Goal: Task Accomplishment & Management: Manage account settings

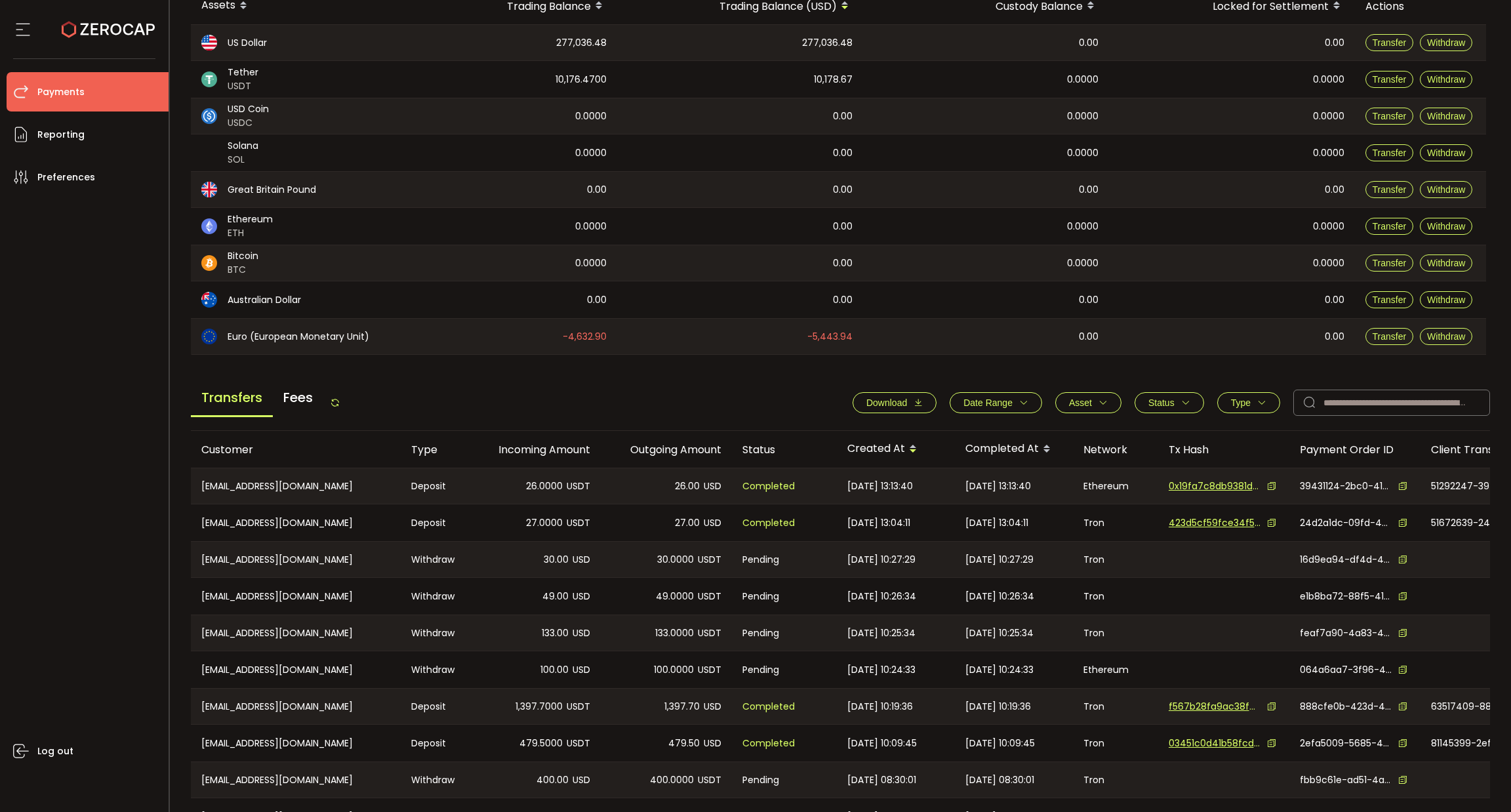
scroll to position [250, 0]
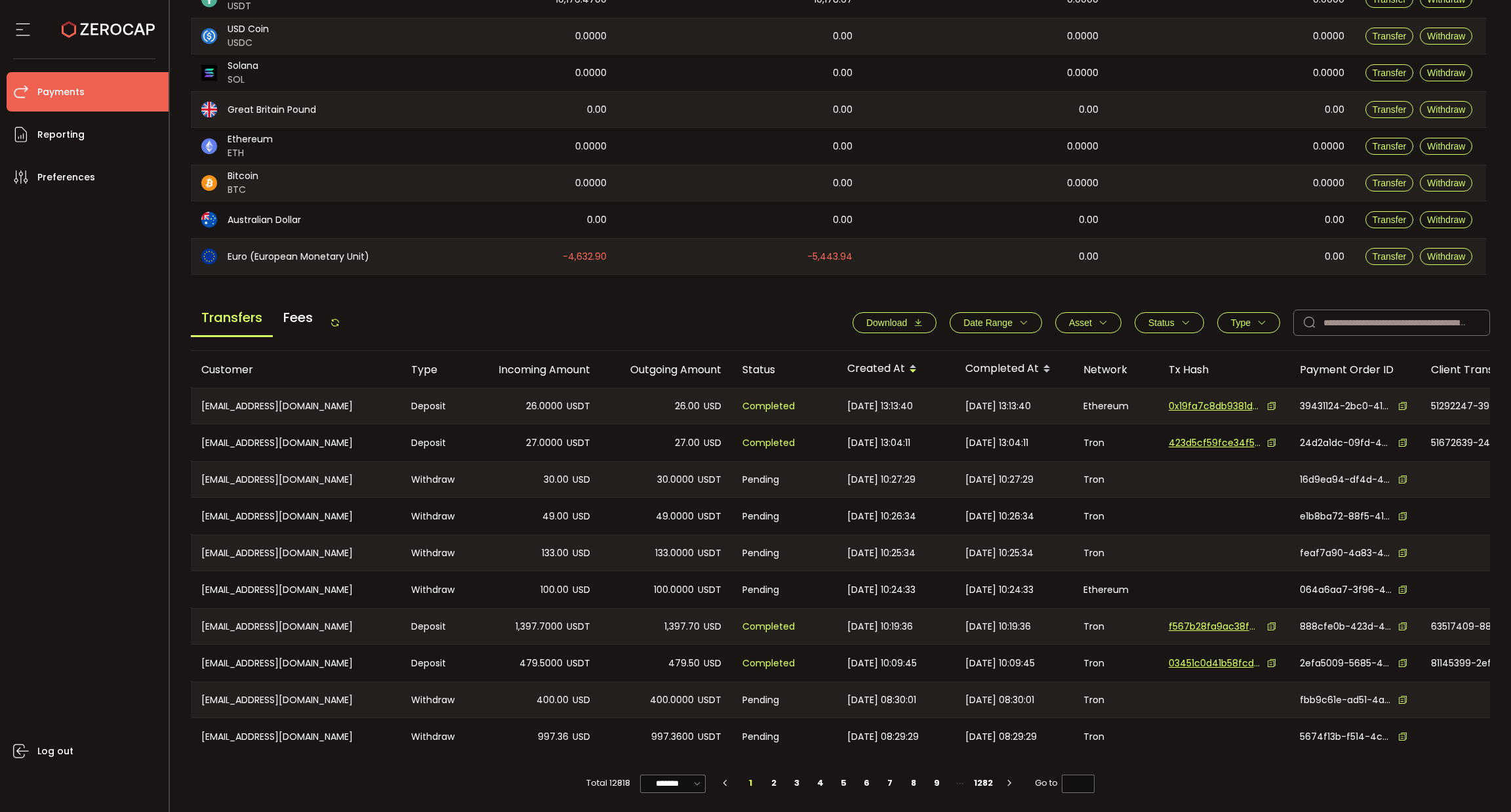
click at [1226, 312] on button "Type" at bounding box center [1249, 322] width 63 height 21
click at [1229, 373] on span "Withdraw" at bounding box center [1234, 379] width 58 height 12
drag, startPoint x: 1262, startPoint y: 444, endPoint x: 1245, endPoint y: 365, distance: 80.8
click at [1262, 444] on span "Apply" at bounding box center [1276, 448] width 28 height 13
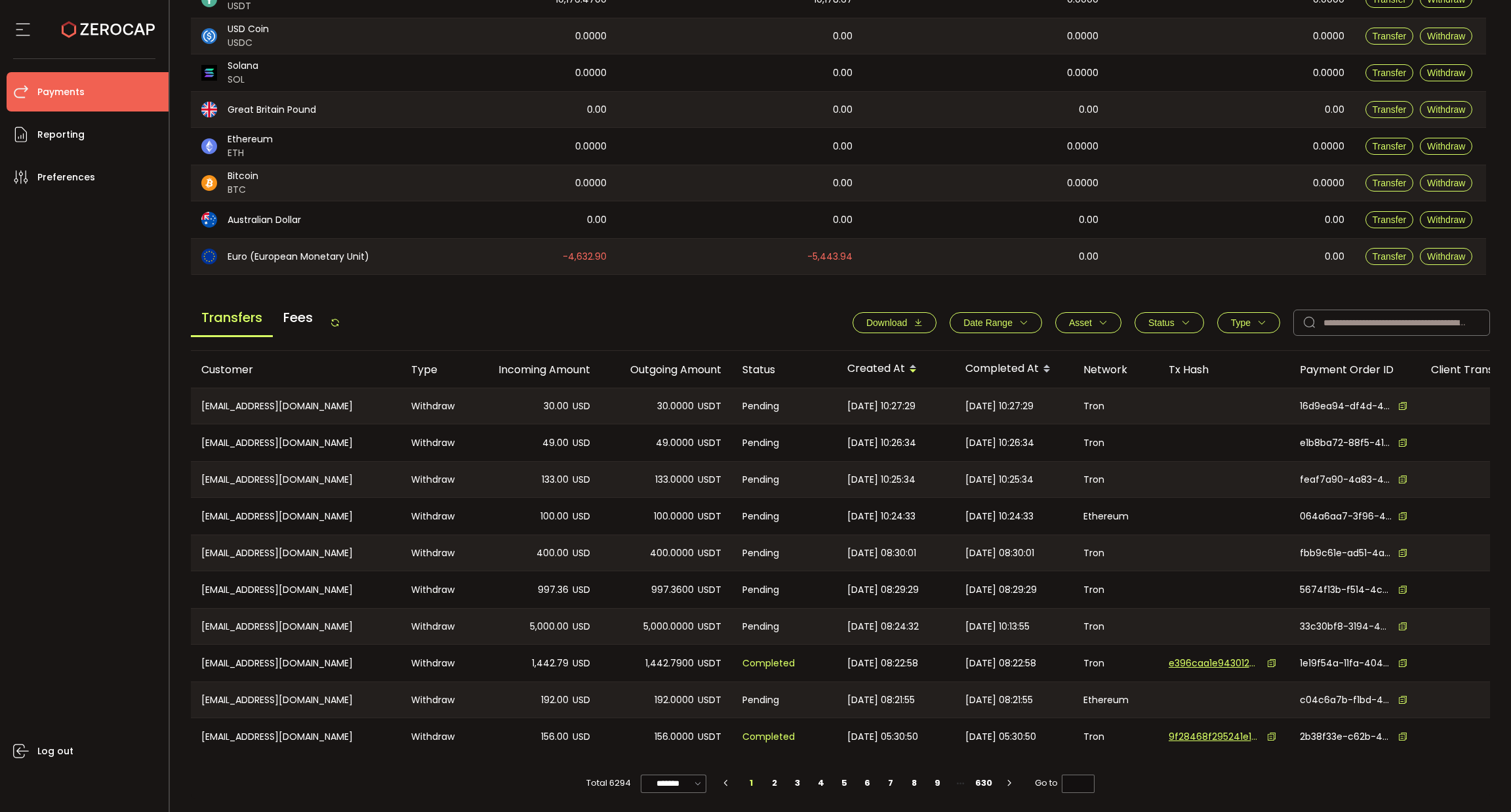
click at [1239, 320] on span "Type" at bounding box center [1241, 322] width 20 height 10
click at [1151, 319] on span "Status" at bounding box center [1162, 322] width 26 height 10
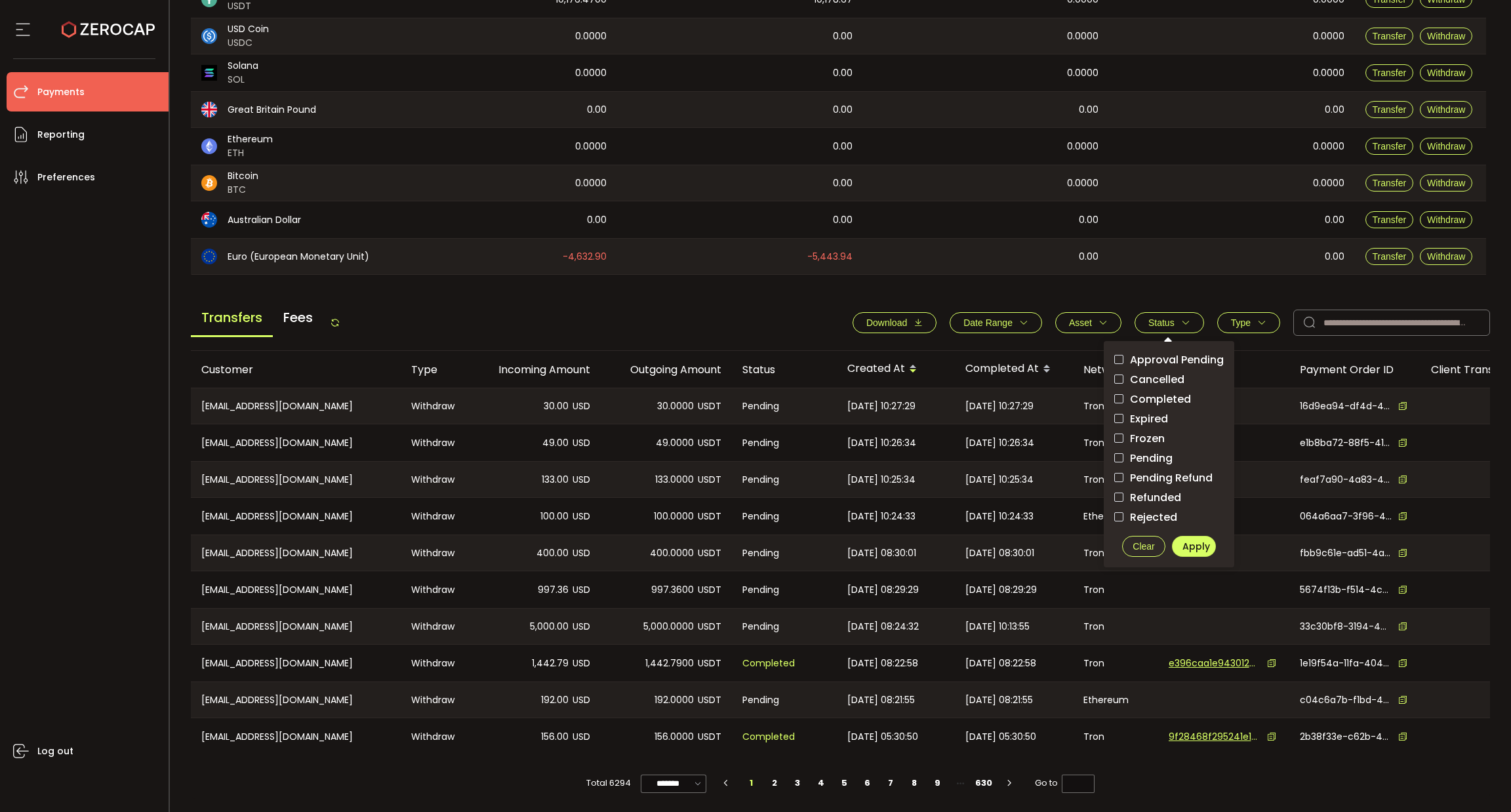
click at [1146, 452] on span "Pending" at bounding box center [1148, 457] width 49 height 12
click at [1150, 471] on span "Pending Refund" at bounding box center [1168, 477] width 89 height 12
click at [1130, 471] on span "Pending Refund" at bounding box center [1168, 477] width 89 height 12
click at [1158, 354] on span "Approval Pending" at bounding box center [1174, 359] width 101 height 12
click at [1186, 539] on span "Apply" at bounding box center [1196, 546] width 28 height 13
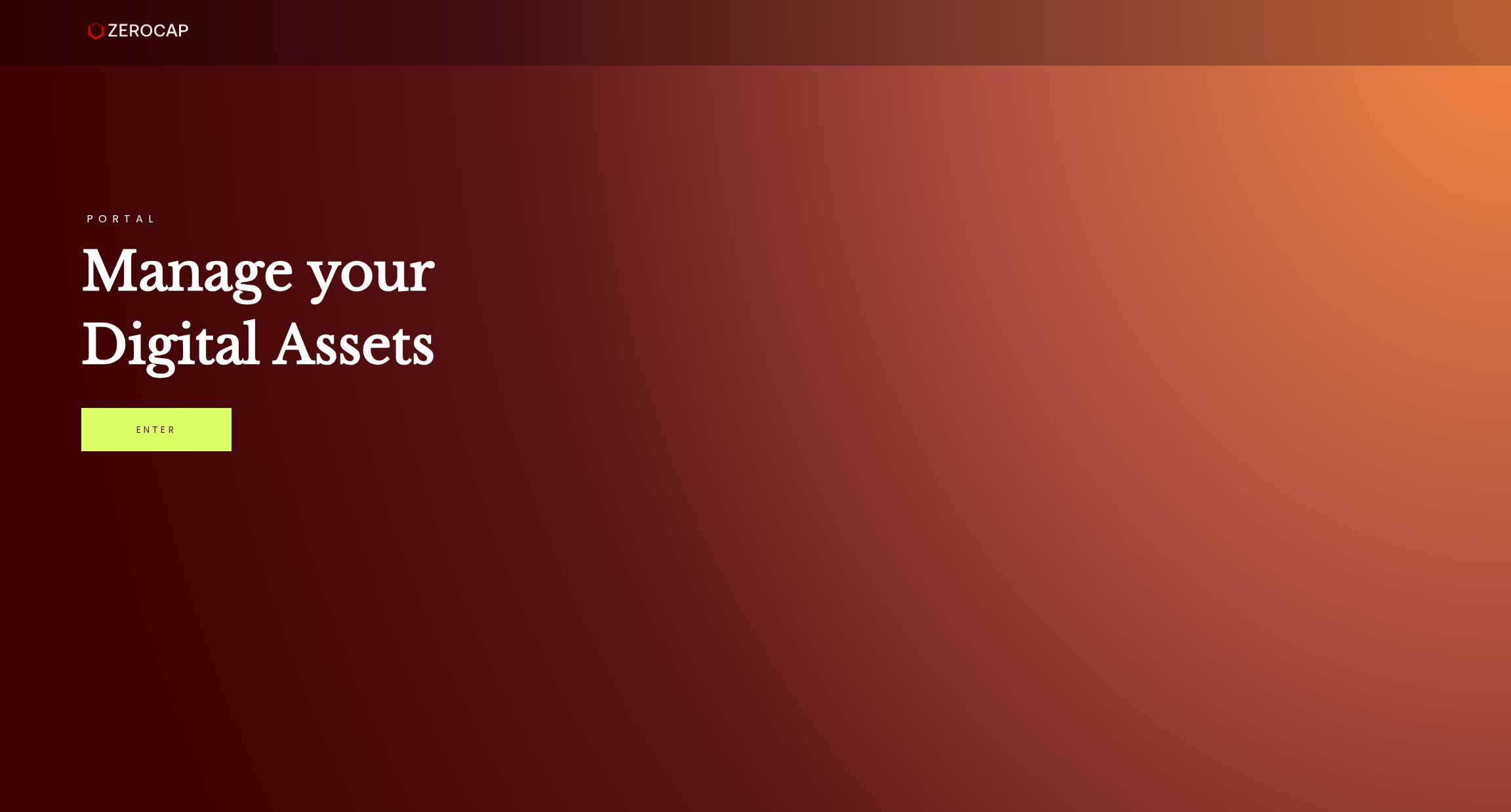
drag, startPoint x: 175, startPoint y: 432, endPoint x: 588, endPoint y: 75, distance: 545.9
click at [175, 432] on link "Enter" at bounding box center [156, 429] width 150 height 43
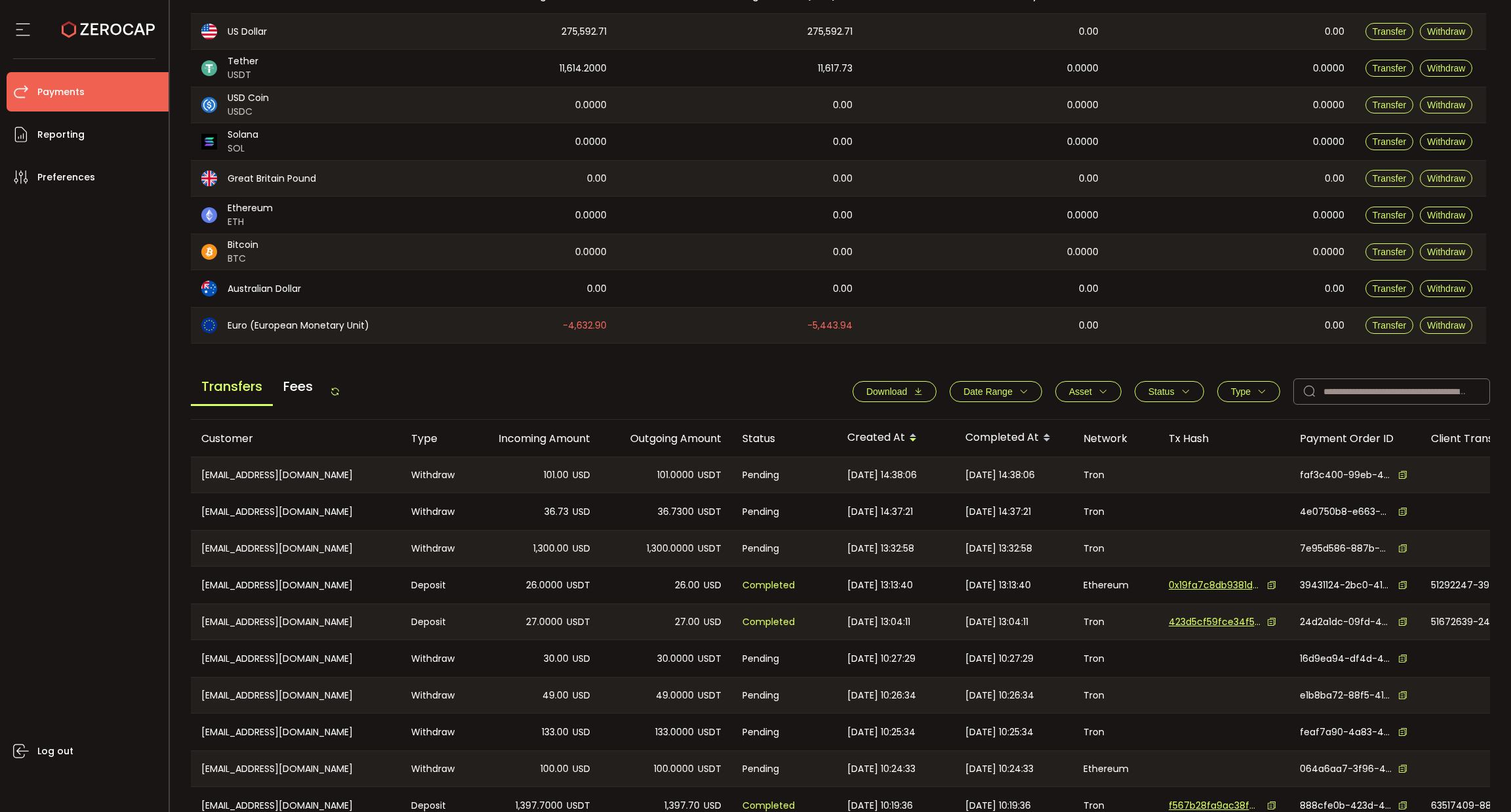
scroll to position [250, 0]
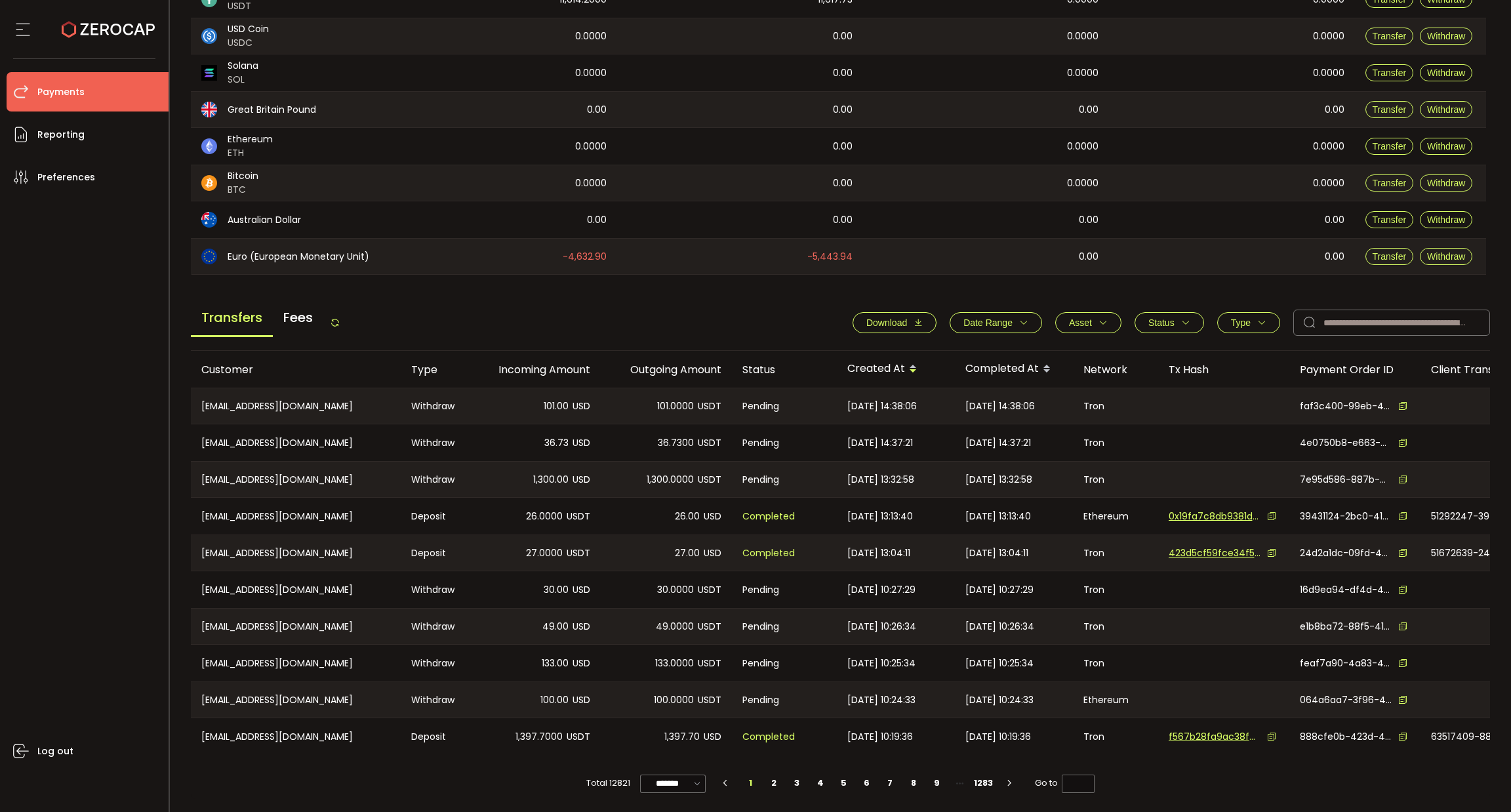
click at [1243, 319] on span "Type" at bounding box center [1241, 322] width 20 height 10
click at [1229, 373] on span "Withdraw" at bounding box center [1234, 379] width 58 height 12
click at [1262, 441] on span "Apply" at bounding box center [1276, 448] width 28 height 13
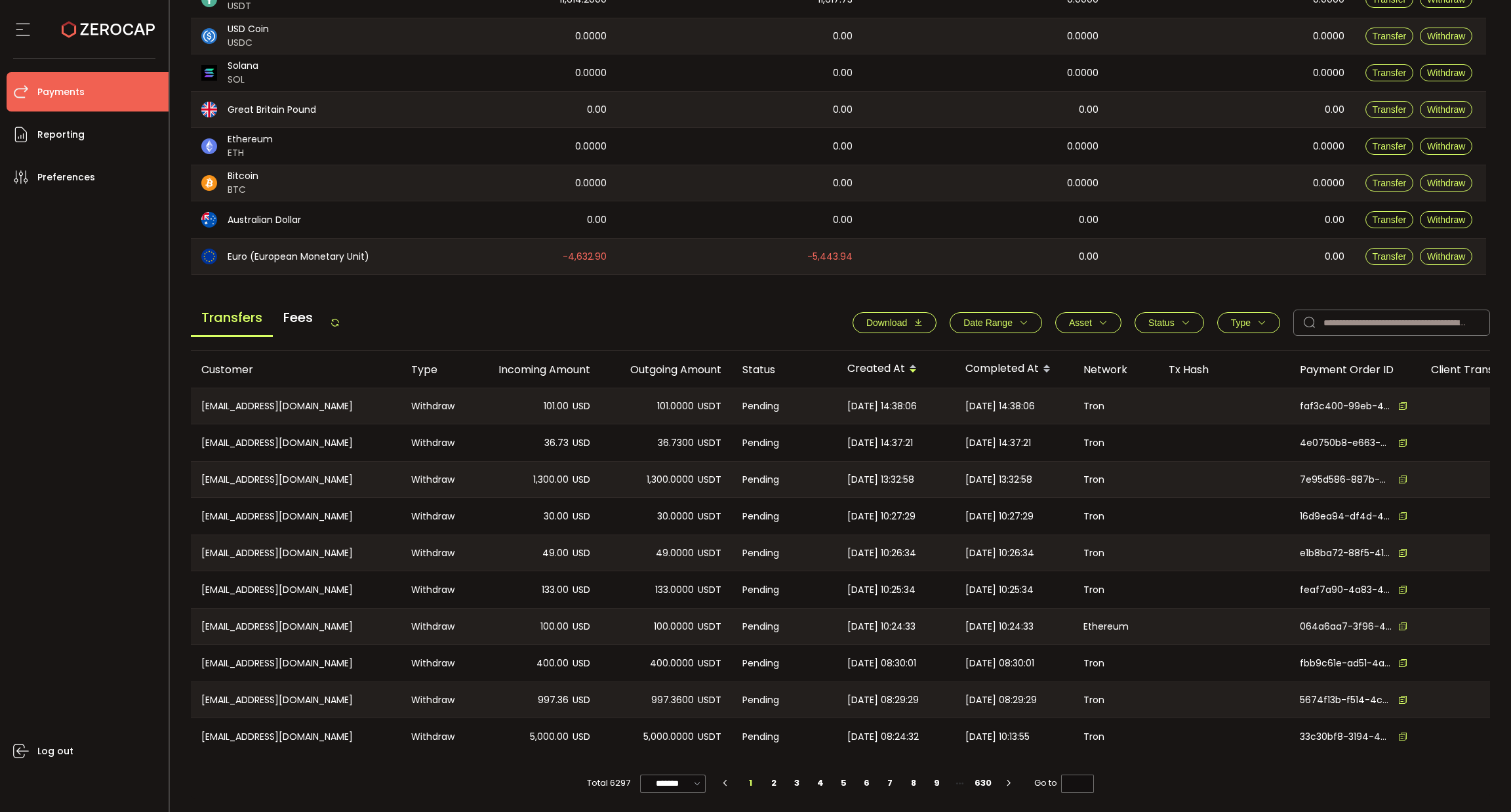
click at [1151, 304] on div "Transfers Fees Download Date Range - Asset BTC ETH EUR GBP SOL USD USDC USDT XR…" at bounding box center [841, 326] width 1300 height 50
click at [1156, 318] on span "Status" at bounding box center [1162, 322] width 26 height 10
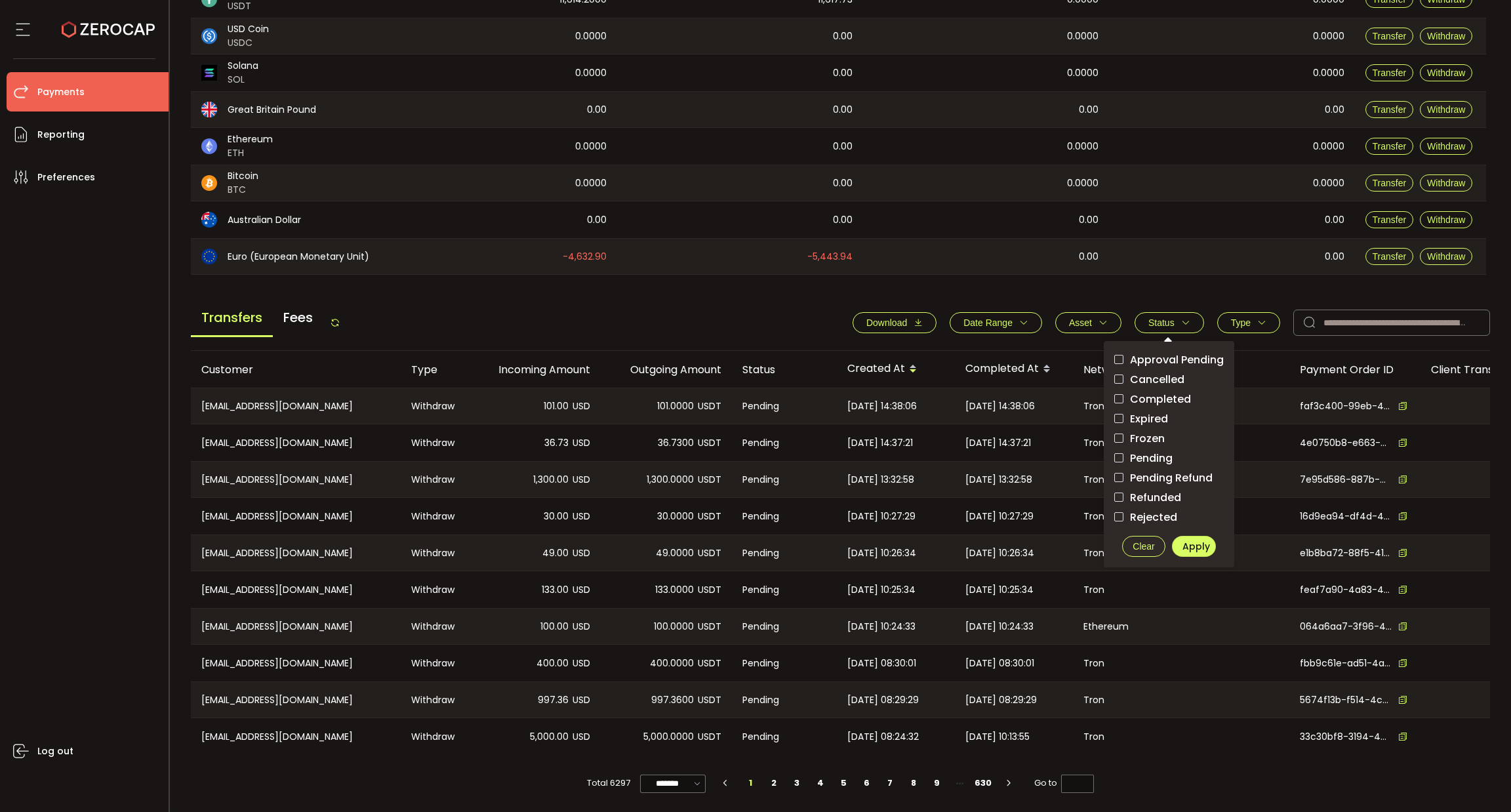
drag, startPoint x: 1160, startPoint y: 347, endPoint x: 1174, endPoint y: 382, distance: 37.7
click at [1160, 354] on span "Approval Pending" at bounding box center [1174, 359] width 101 height 12
click at [1143, 452] on span "Pending" at bounding box center [1148, 457] width 49 height 12
click at [1179, 535] on button "Apply" at bounding box center [1193, 546] width 44 height 21
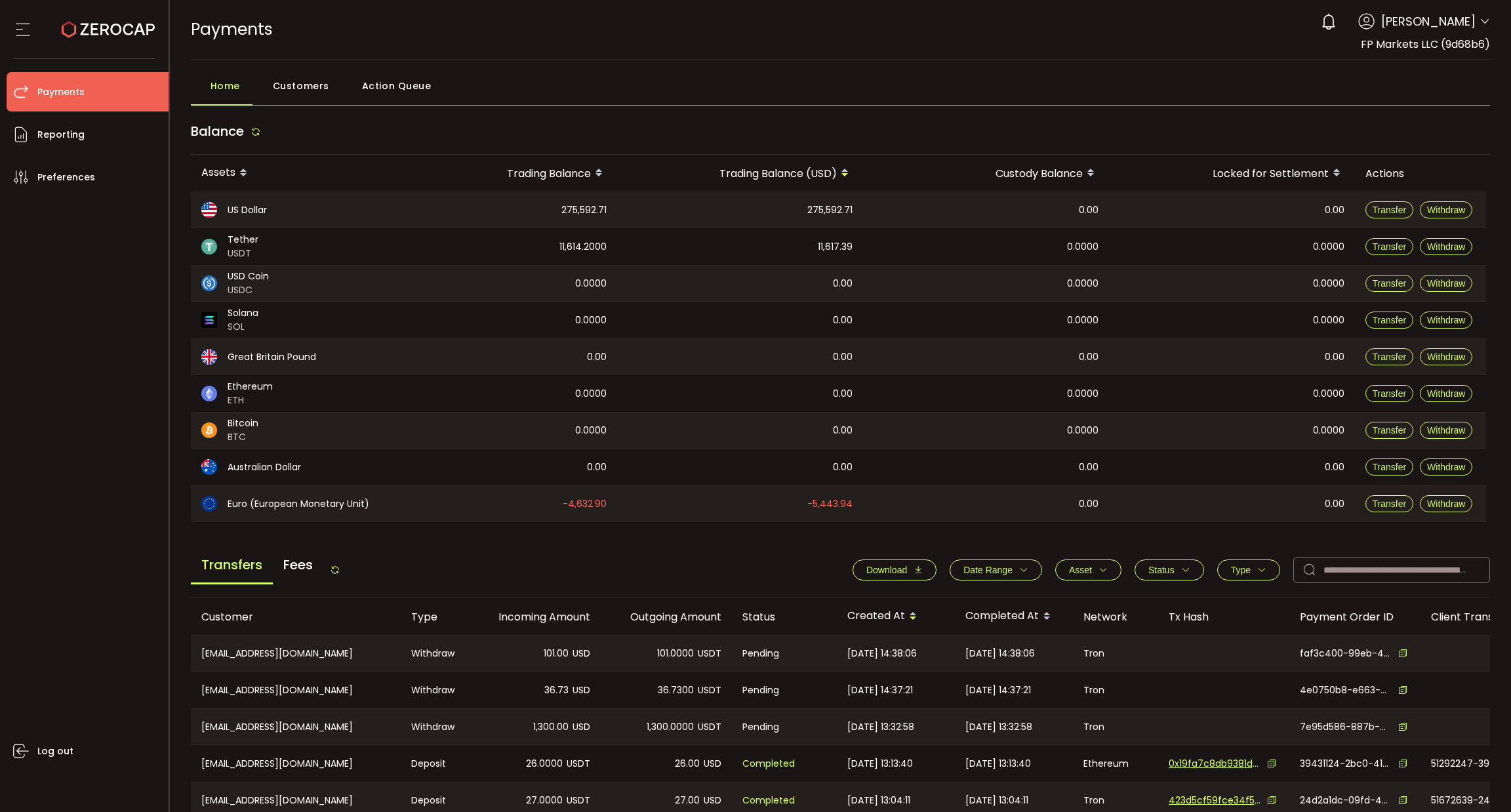
click at [1437, 23] on span "[PERSON_NAME]" at bounding box center [1428, 20] width 94 height 18
click at [1473, 19] on div "0 [PERSON_NAME] Account FP Markets LLC (9d68b6) Preferences Reporting Help Log …" at bounding box center [1402, 21] width 176 height 29
click at [1479, 21] on icon at bounding box center [1484, 21] width 10 height 10
click at [1402, 156] on li "Log out" at bounding box center [1409, 166] width 152 height 23
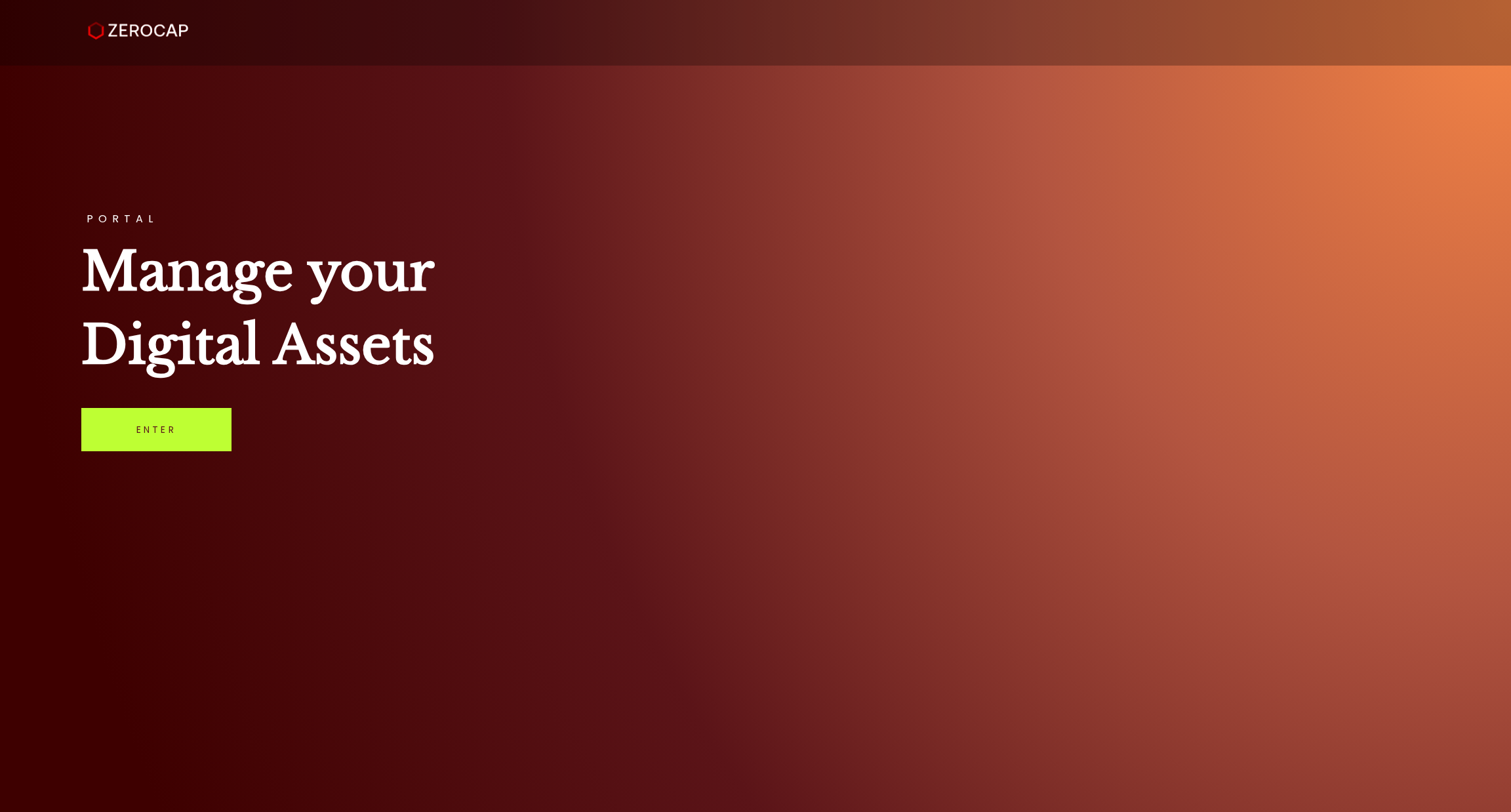
click at [144, 426] on link "Enter" at bounding box center [156, 429] width 150 height 43
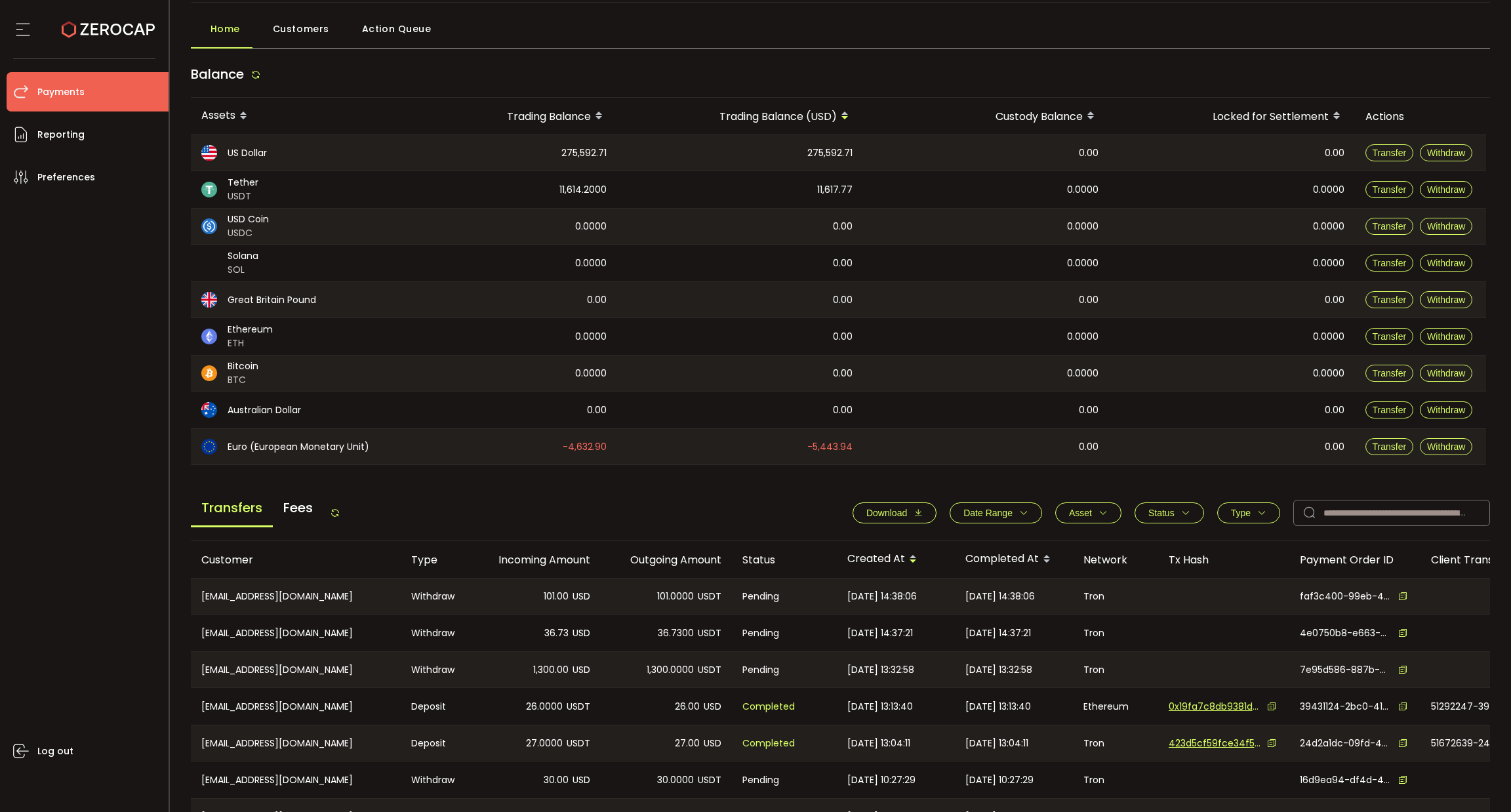
scroll to position [250, 0]
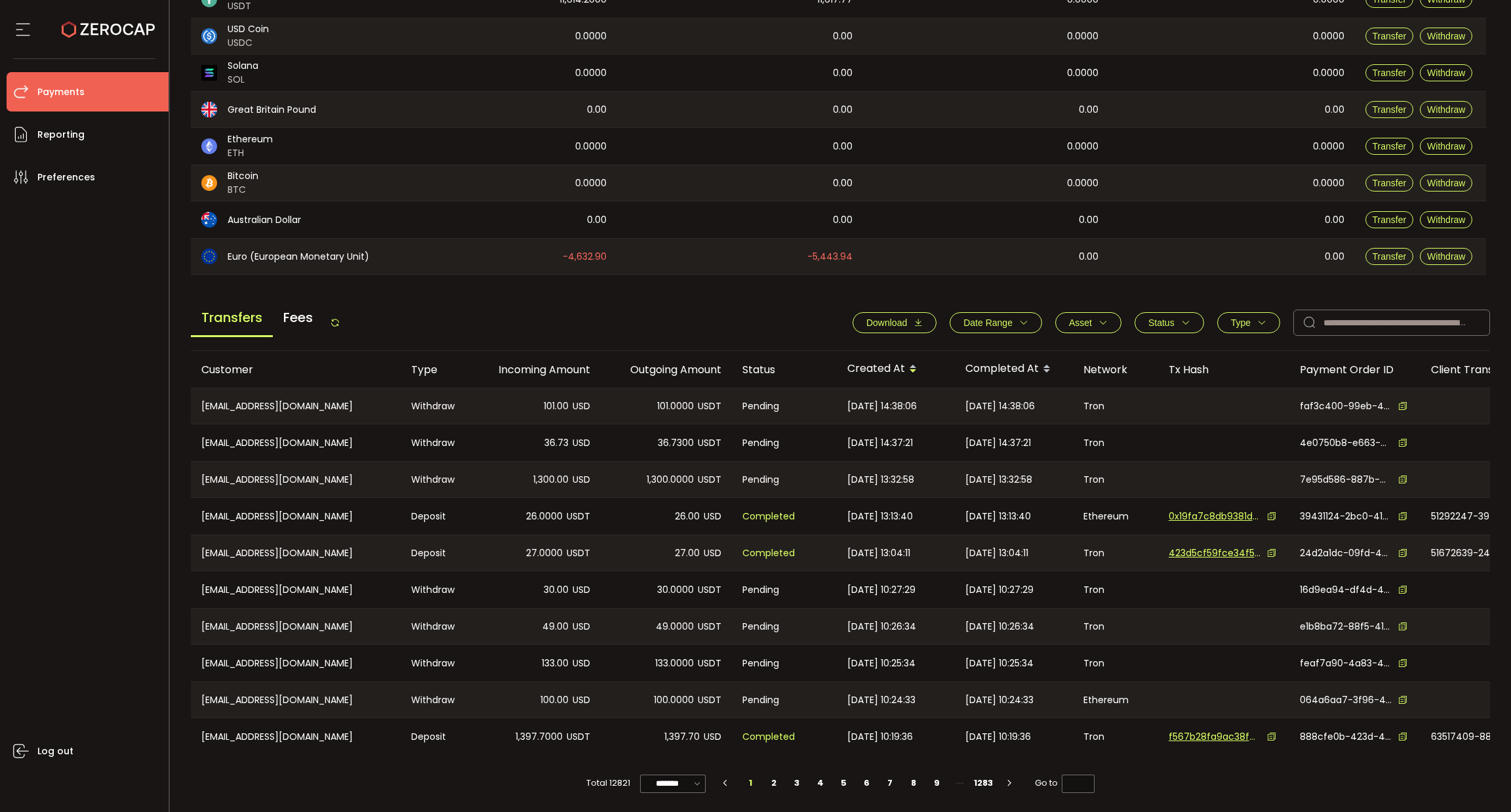
click at [1232, 318] on span "Type" at bounding box center [1241, 322] width 20 height 10
click at [1218, 365] on div "Deposit Withdraw Transfer Settle" at bounding box center [1248, 388] width 105 height 75
click at [1223, 373] on span "Withdraw" at bounding box center [1234, 379] width 58 height 12
click at [1259, 438] on button "Apply" at bounding box center [1273, 448] width 42 height 21
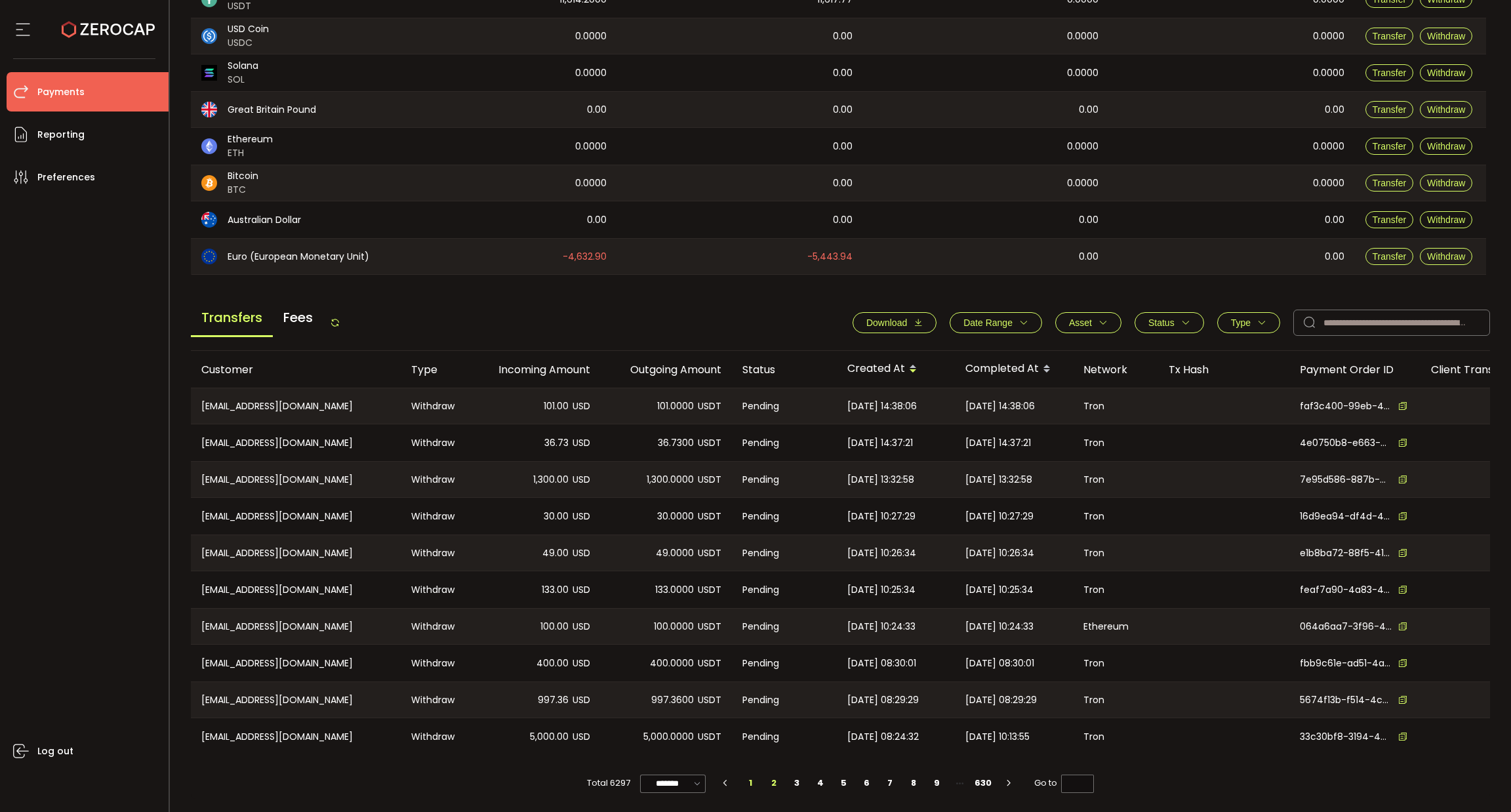
click at [769, 783] on li "2" at bounding box center [773, 783] width 23 height 19
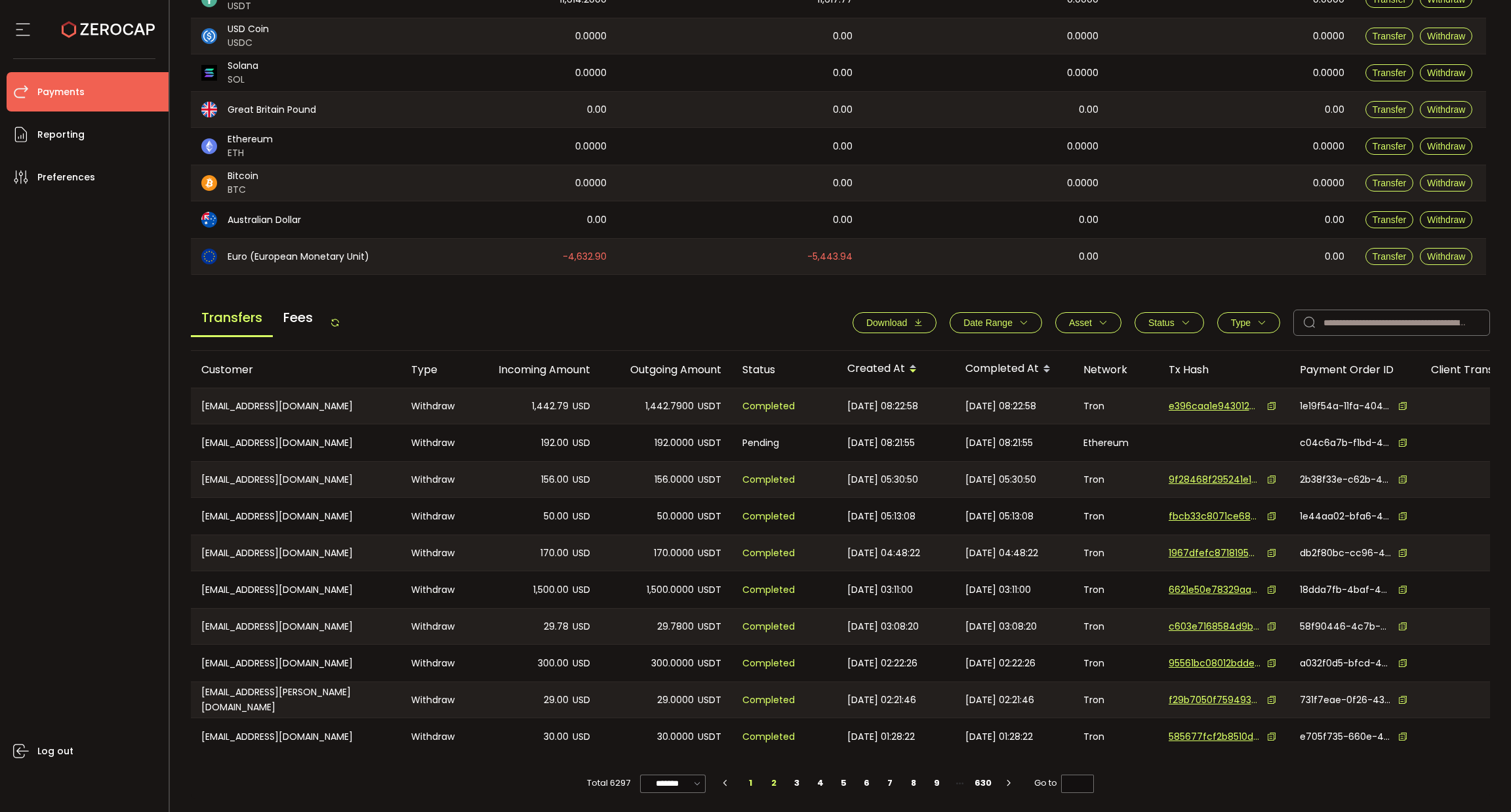
click at [746, 780] on li "1" at bounding box center [751, 783] width 23 height 19
type input "*"
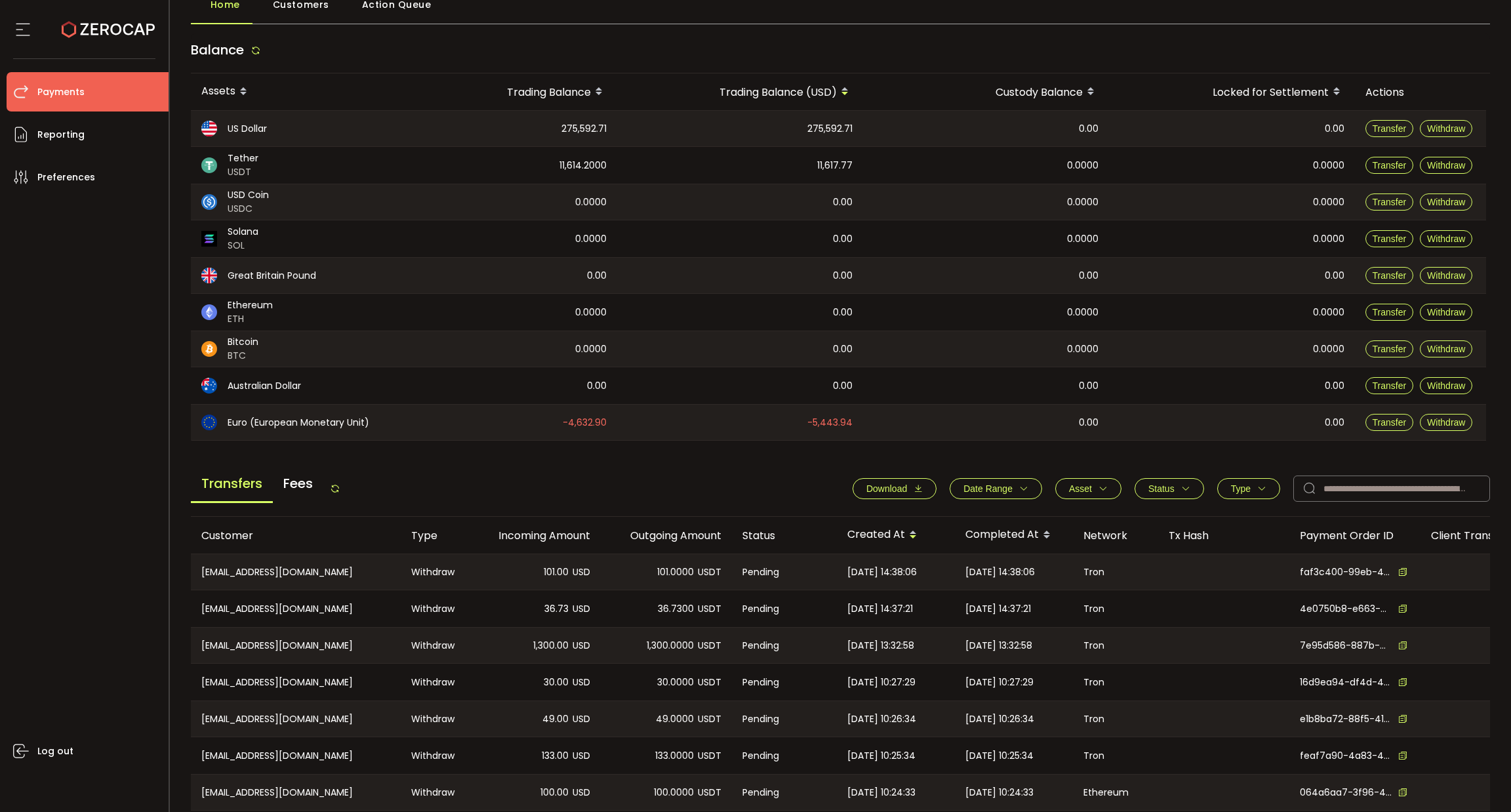
scroll to position [0, 0]
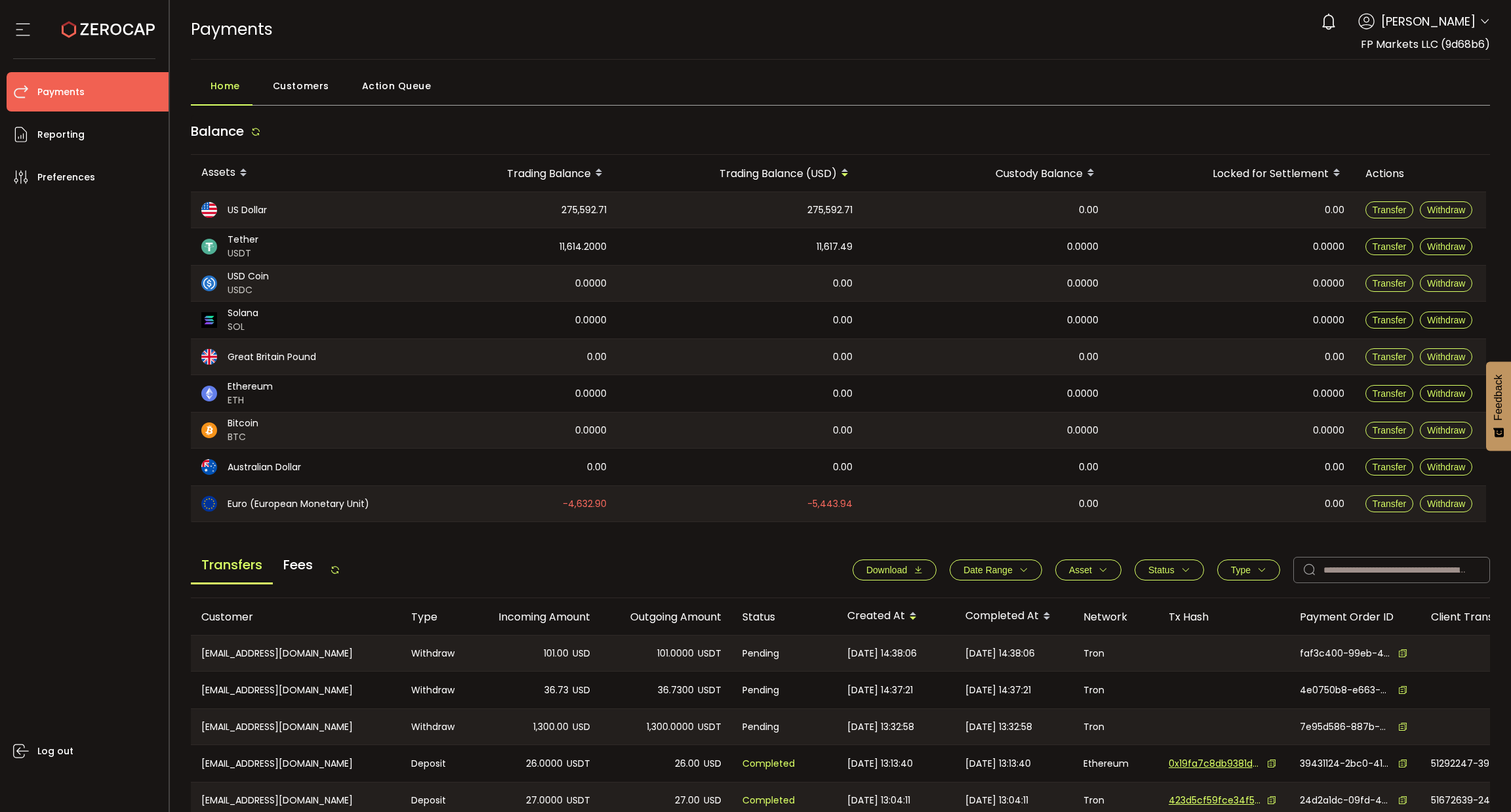
scroll to position [250, 0]
click at [1395, 577] on input "text" at bounding box center [1391, 570] width 197 height 26
paste input "**********"
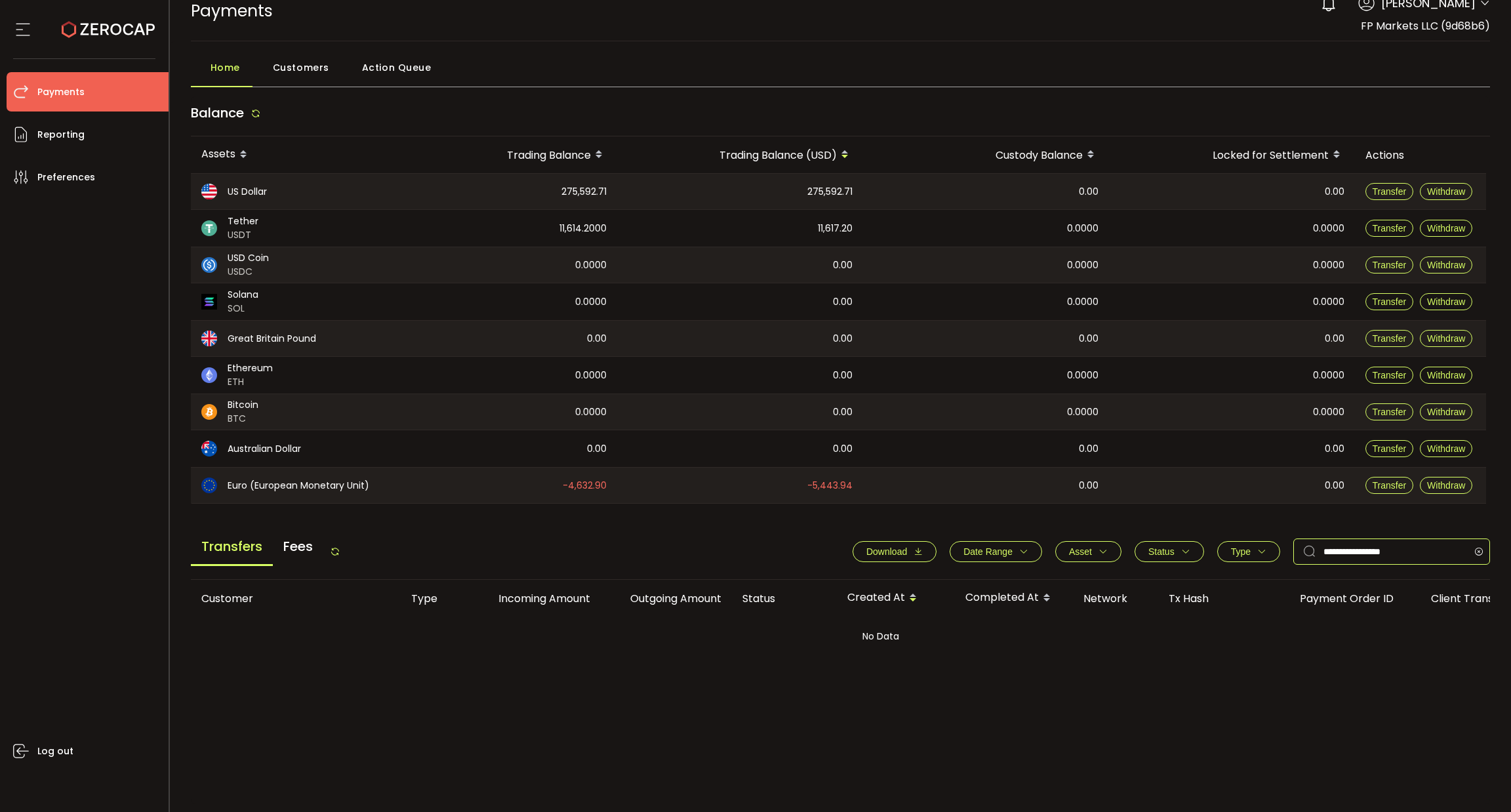
scroll to position [23, 0]
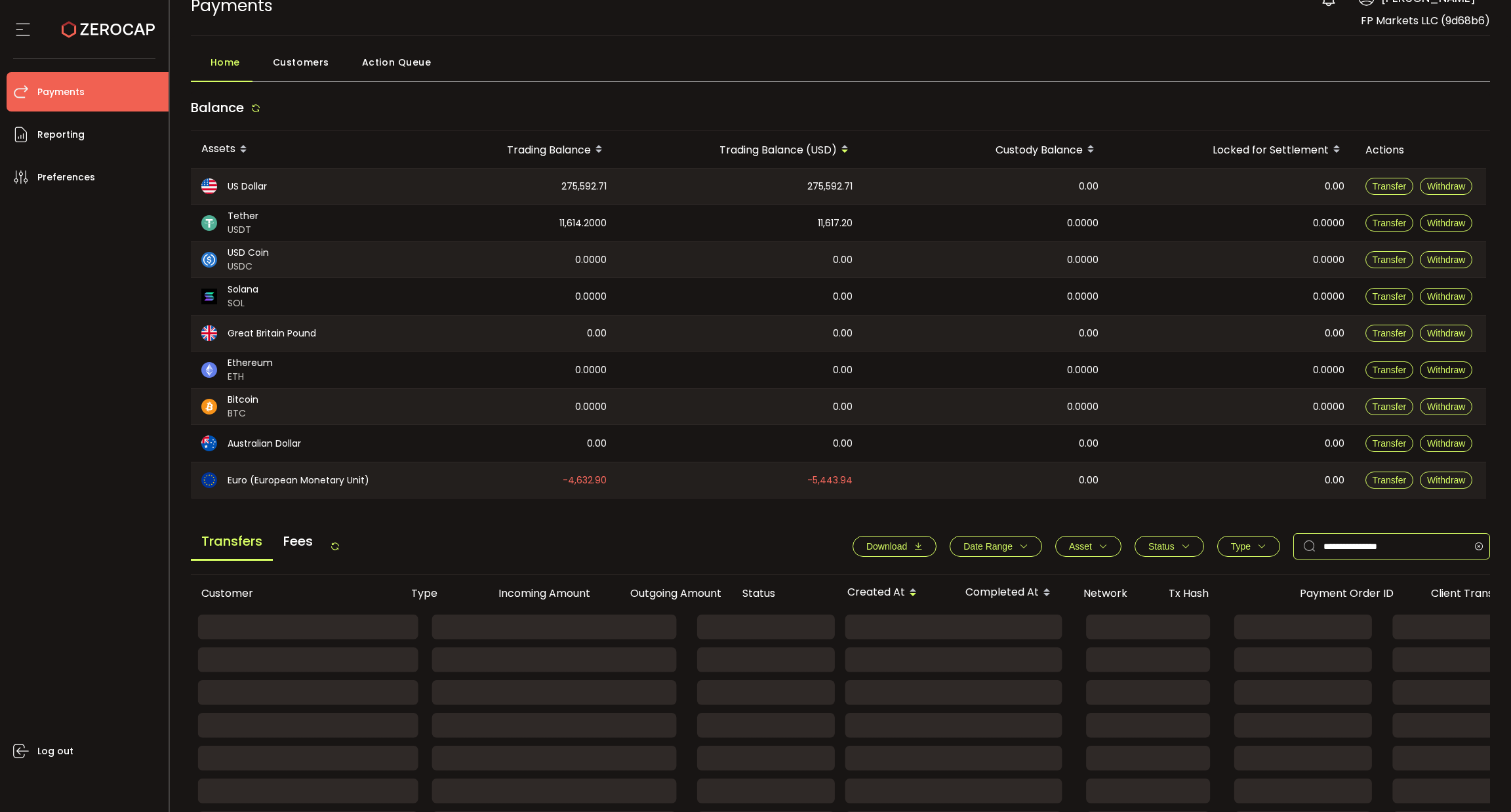
type input "**********"
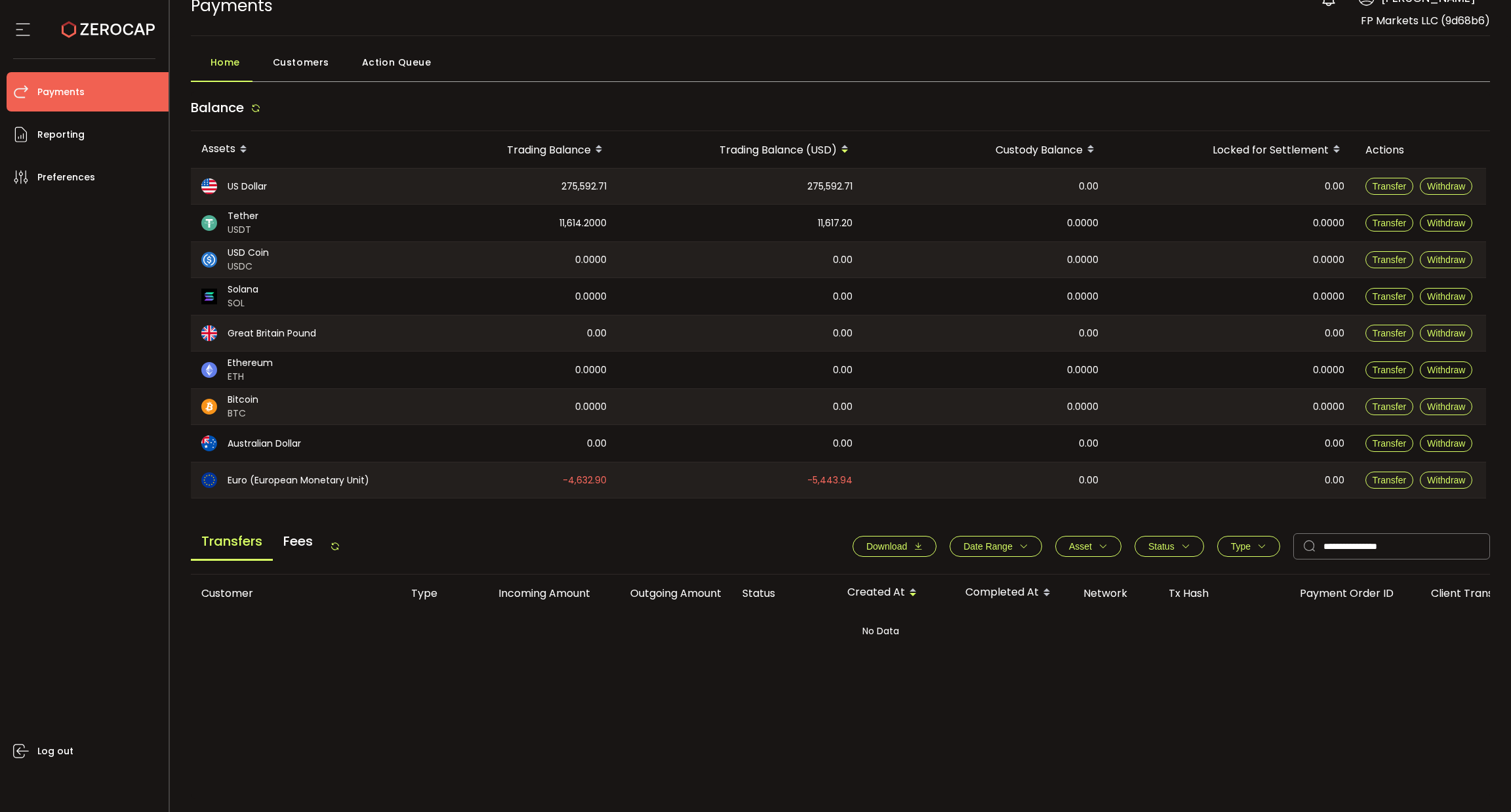
click at [1223, 544] on button "Type" at bounding box center [1249, 546] width 63 height 21
click at [1204, 666] on button "Clear" at bounding box center [1224, 671] width 42 height 21
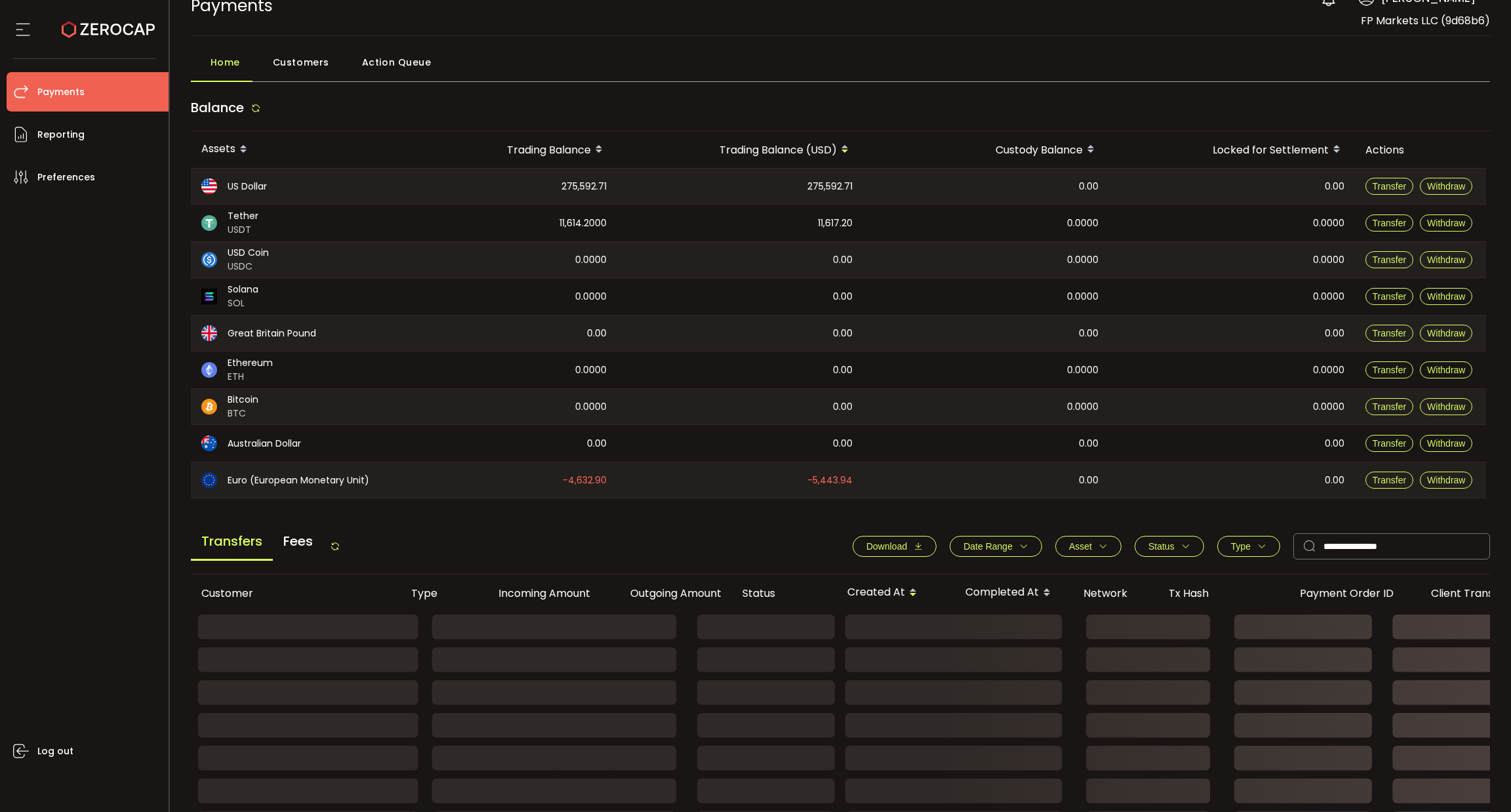
click at [1168, 542] on span "Status" at bounding box center [1162, 546] width 26 height 10
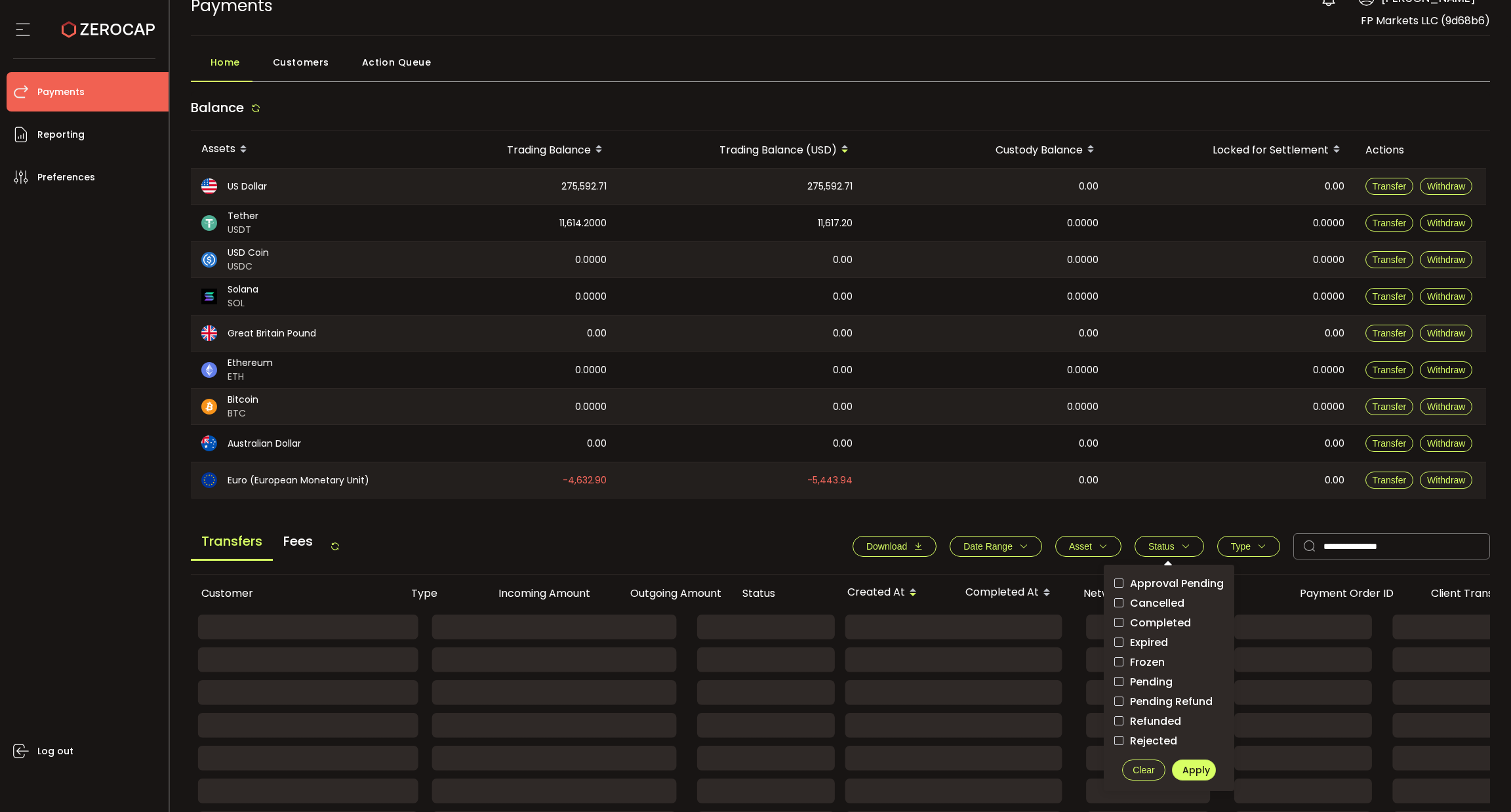
click at [1134, 765] on span "Clear" at bounding box center [1143, 769] width 21 height 10
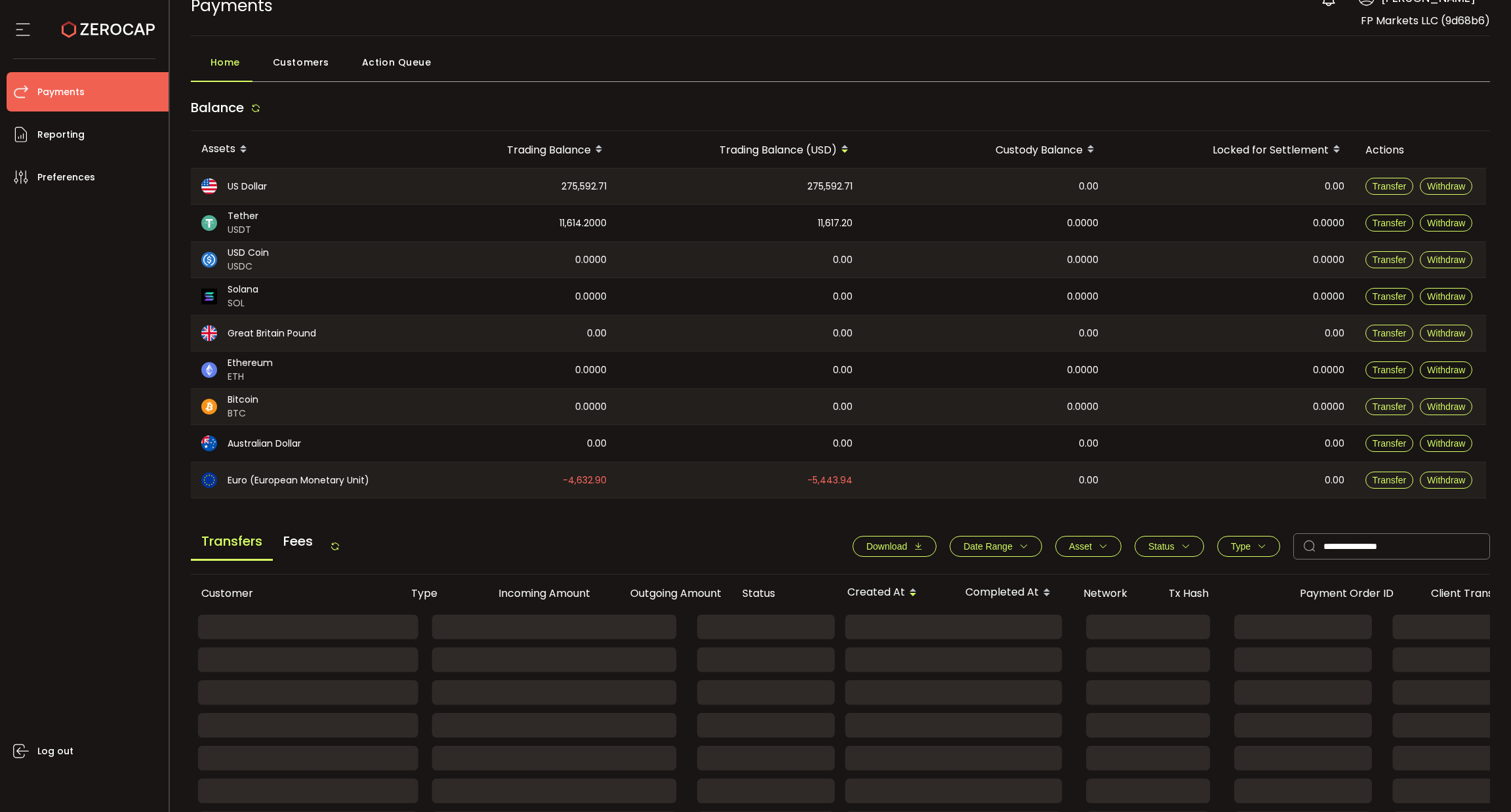
click at [1081, 535] on div "**********" at bounding box center [1164, 546] width 650 height 26
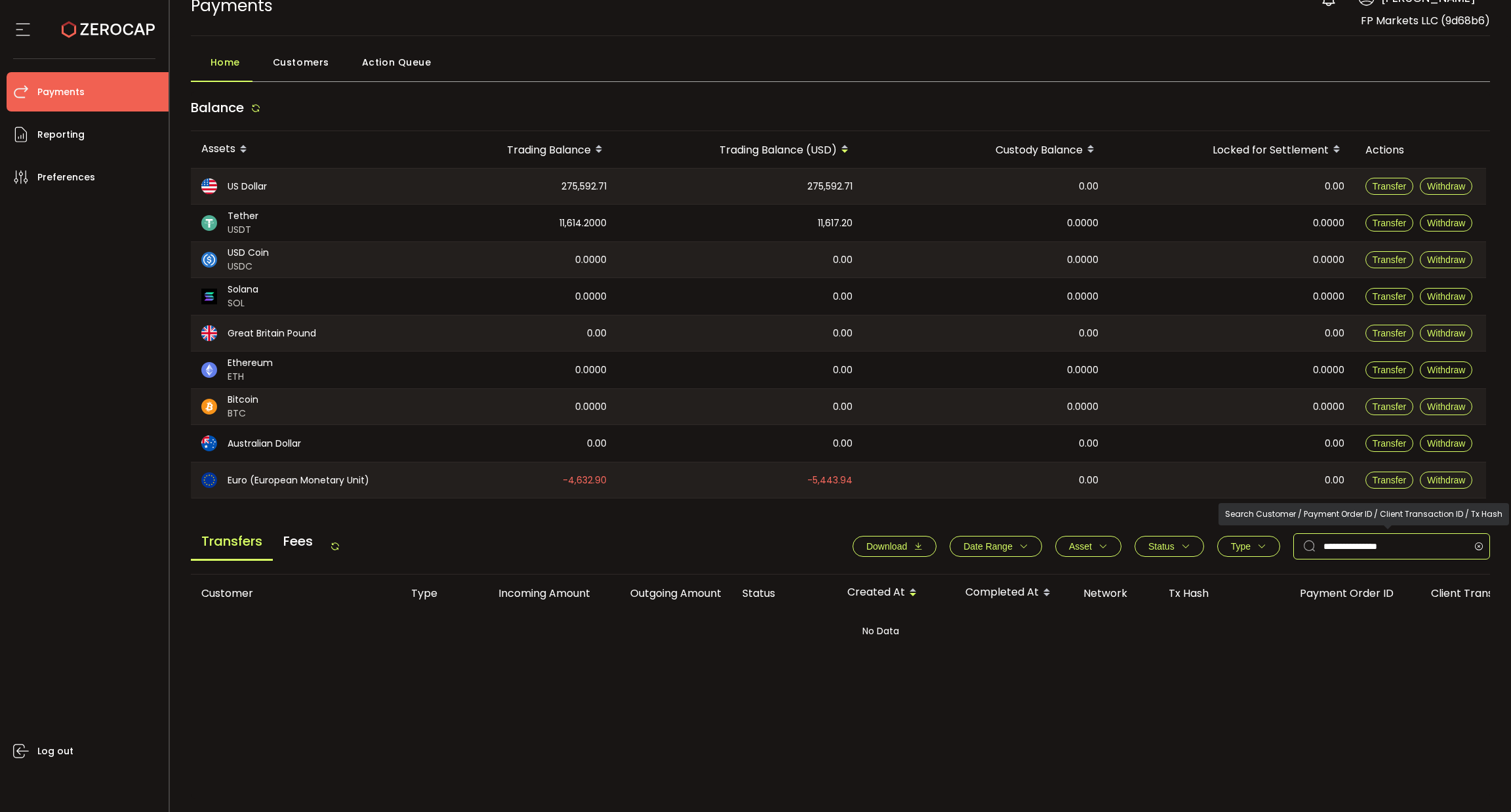
click at [1429, 548] on input "**********" at bounding box center [1391, 546] width 197 height 26
click at [1475, 544] on icon at bounding box center [1479, 546] width 17 height 26
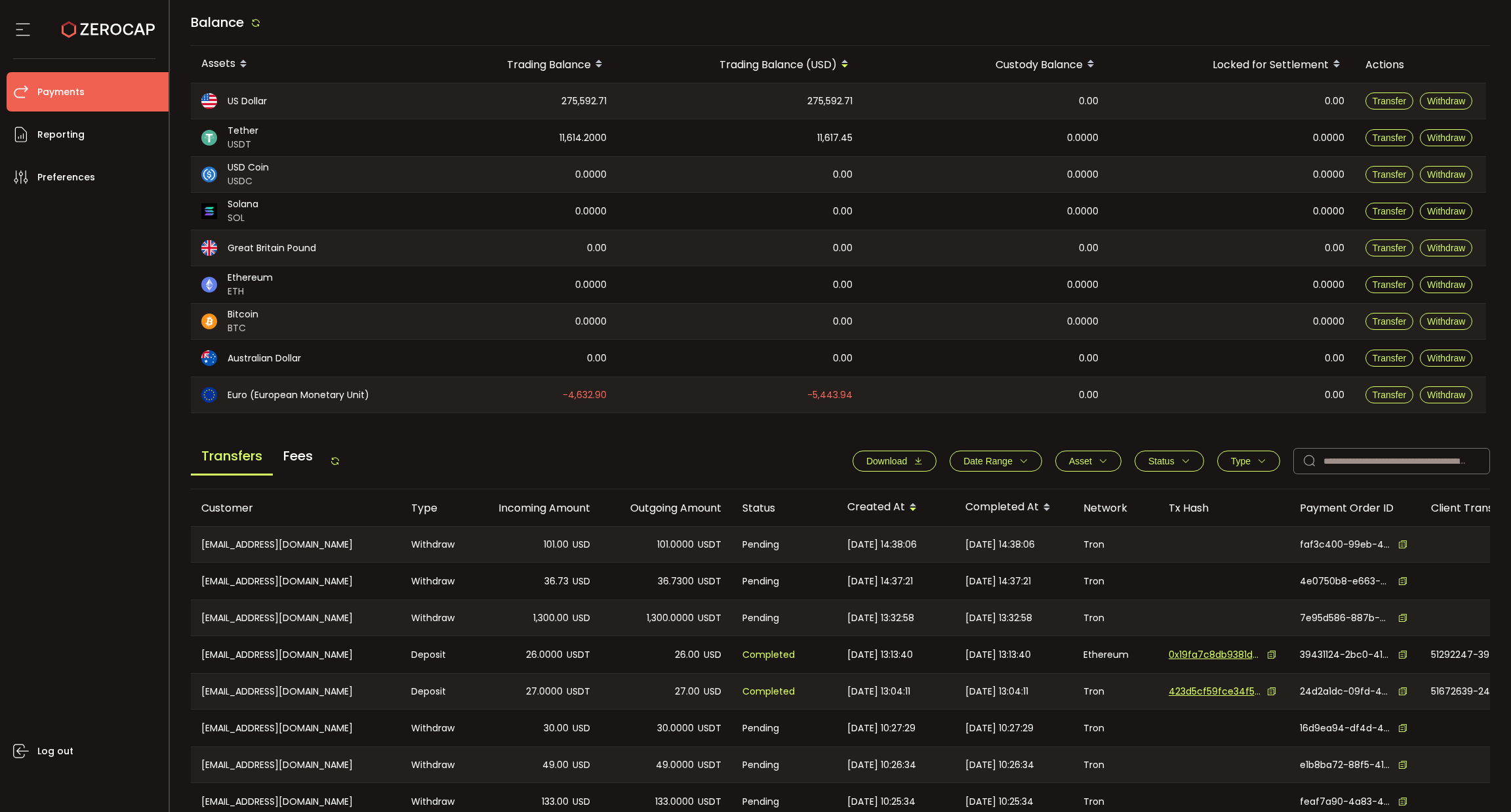
scroll to position [250, 0]
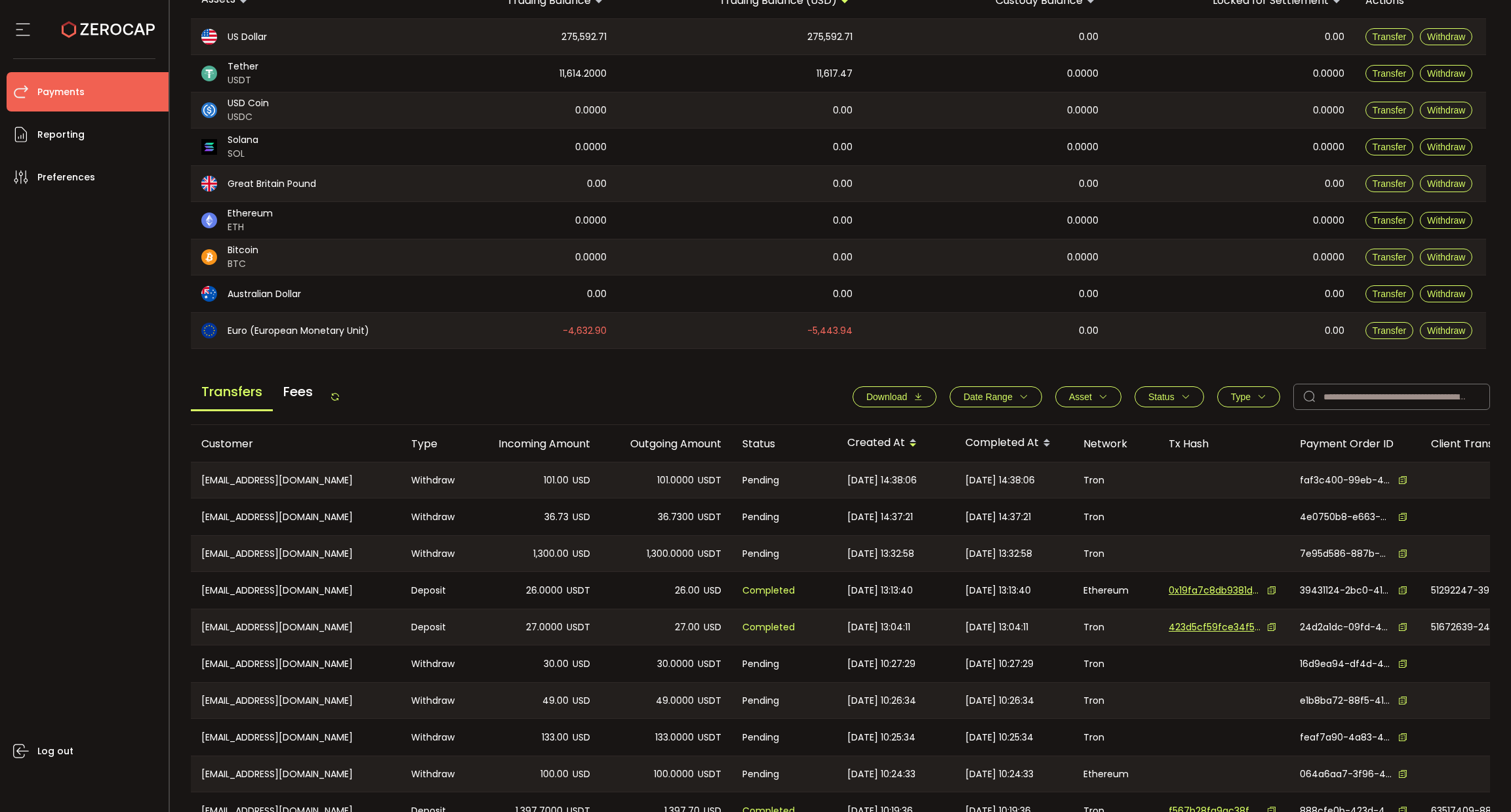
scroll to position [250, 0]
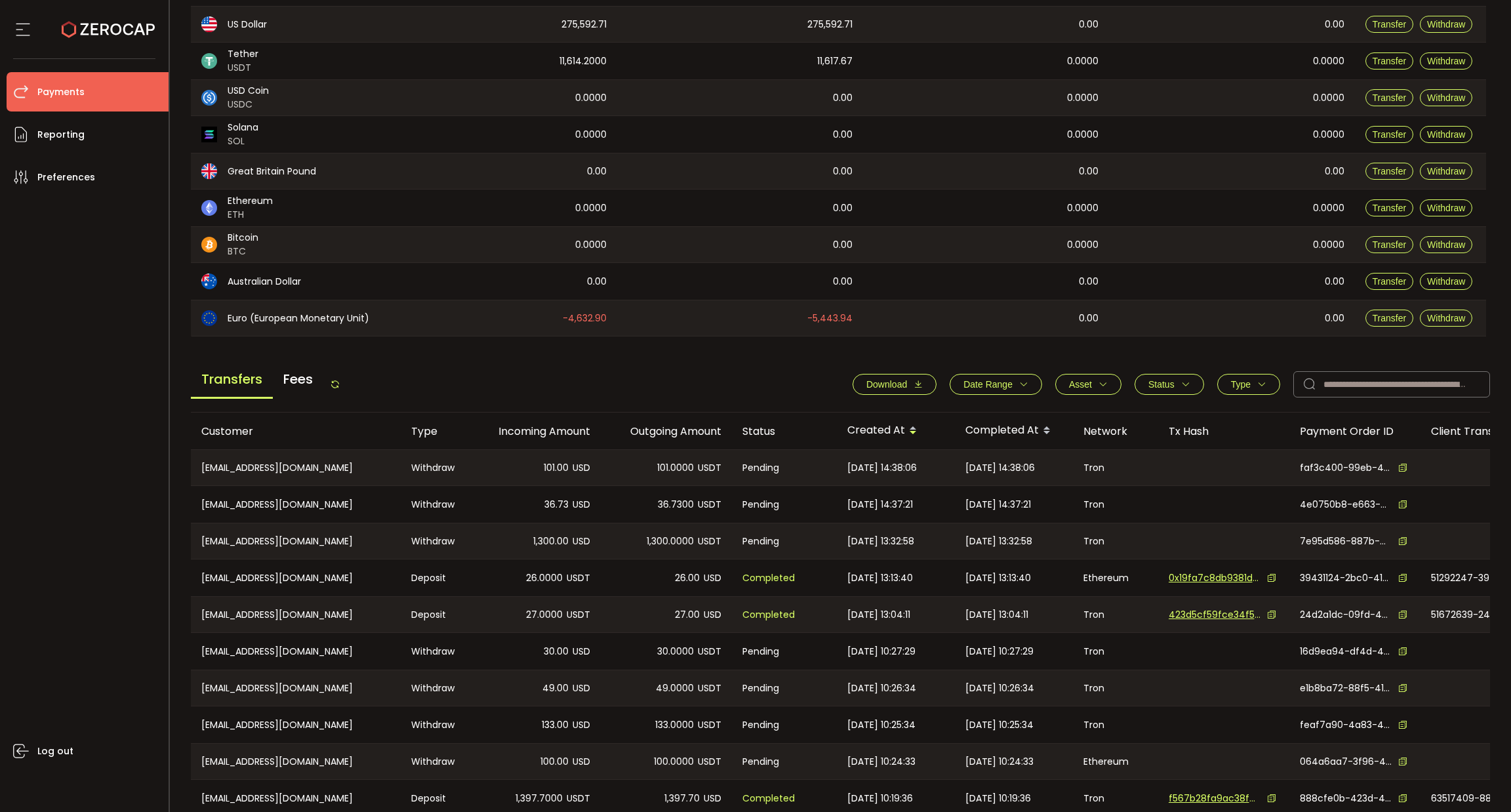
scroll to position [250, 0]
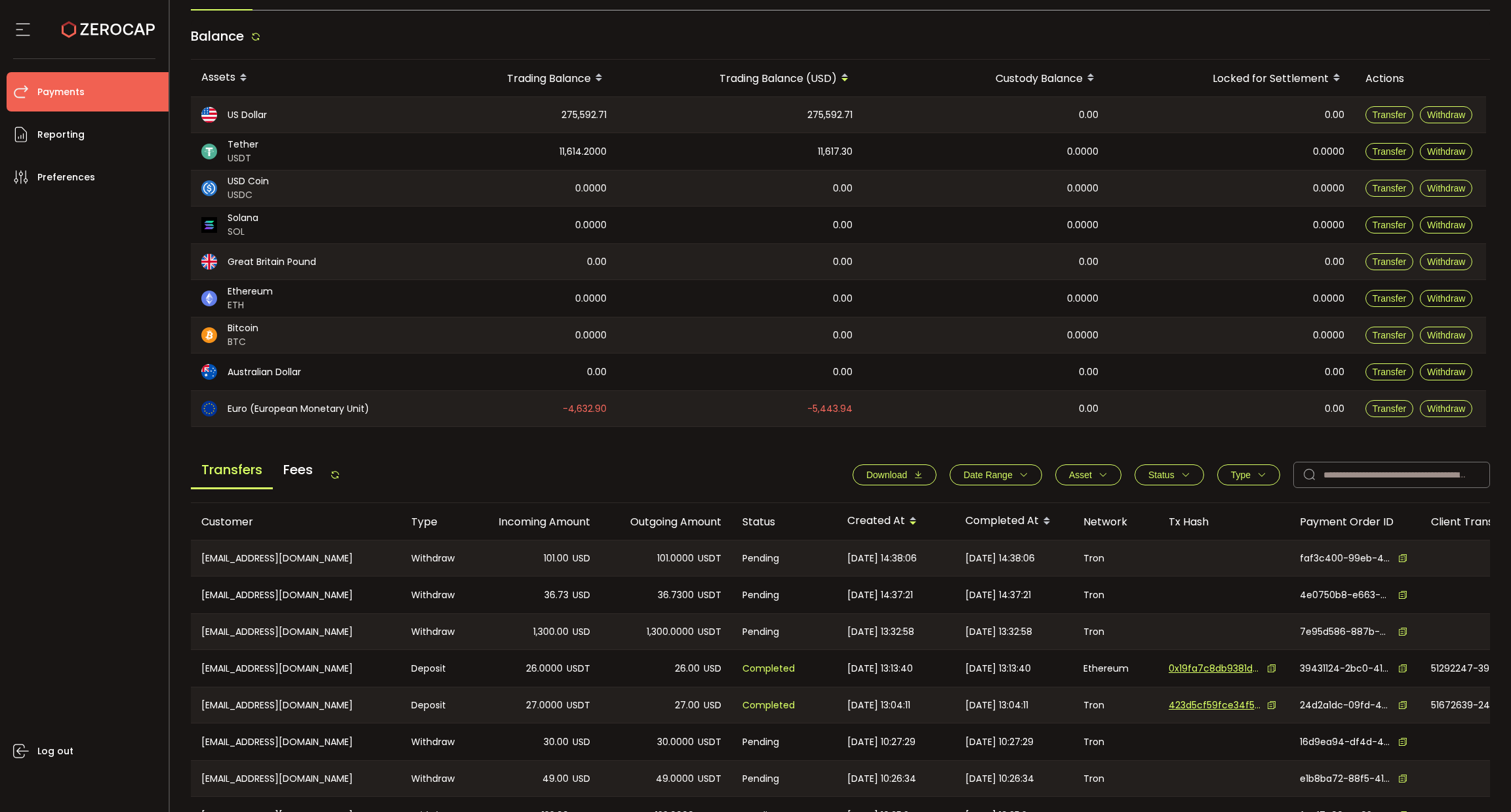
scroll to position [250, 0]
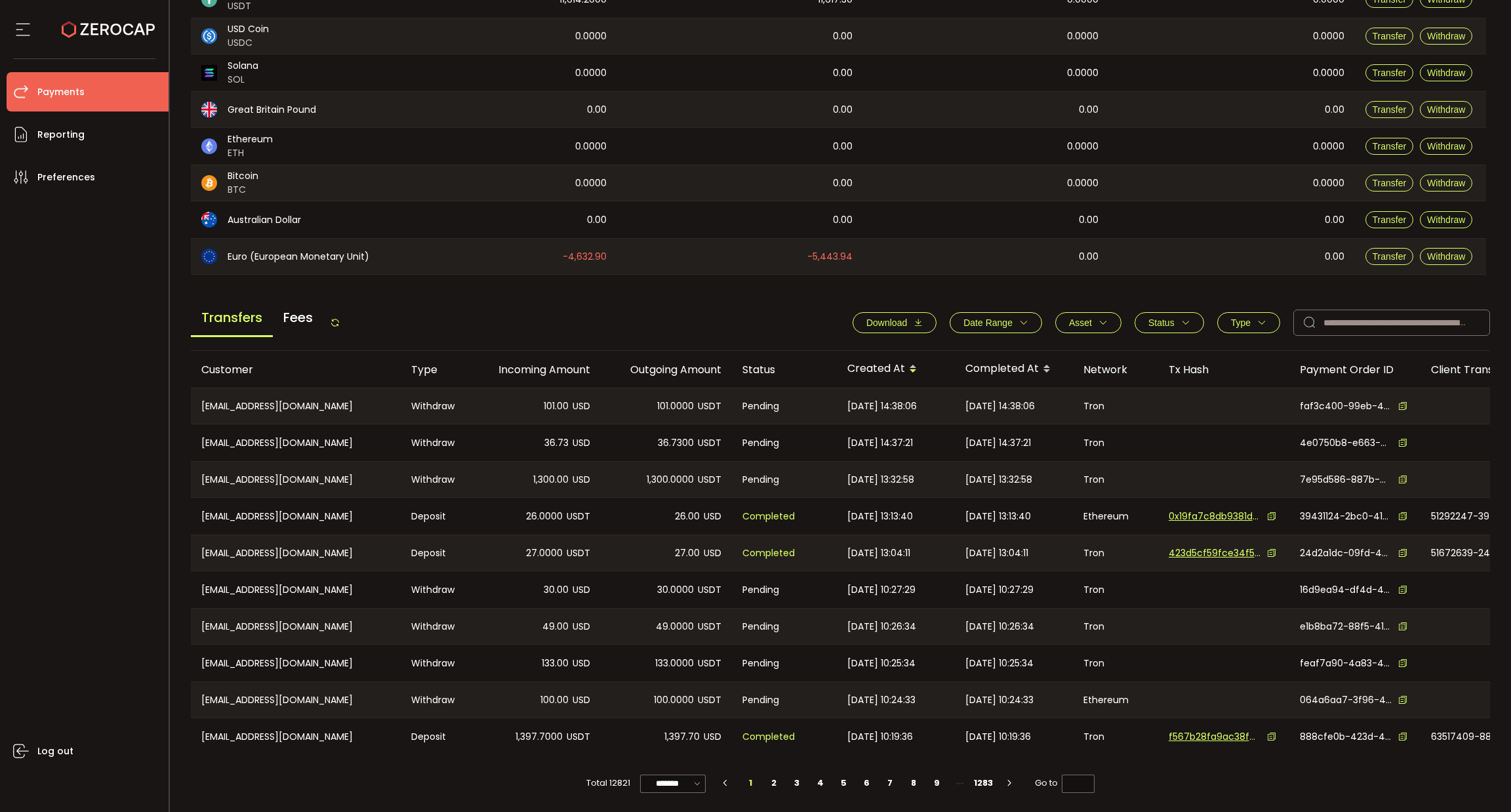
click at [305, 311] on span "Fees" at bounding box center [298, 318] width 50 height 35
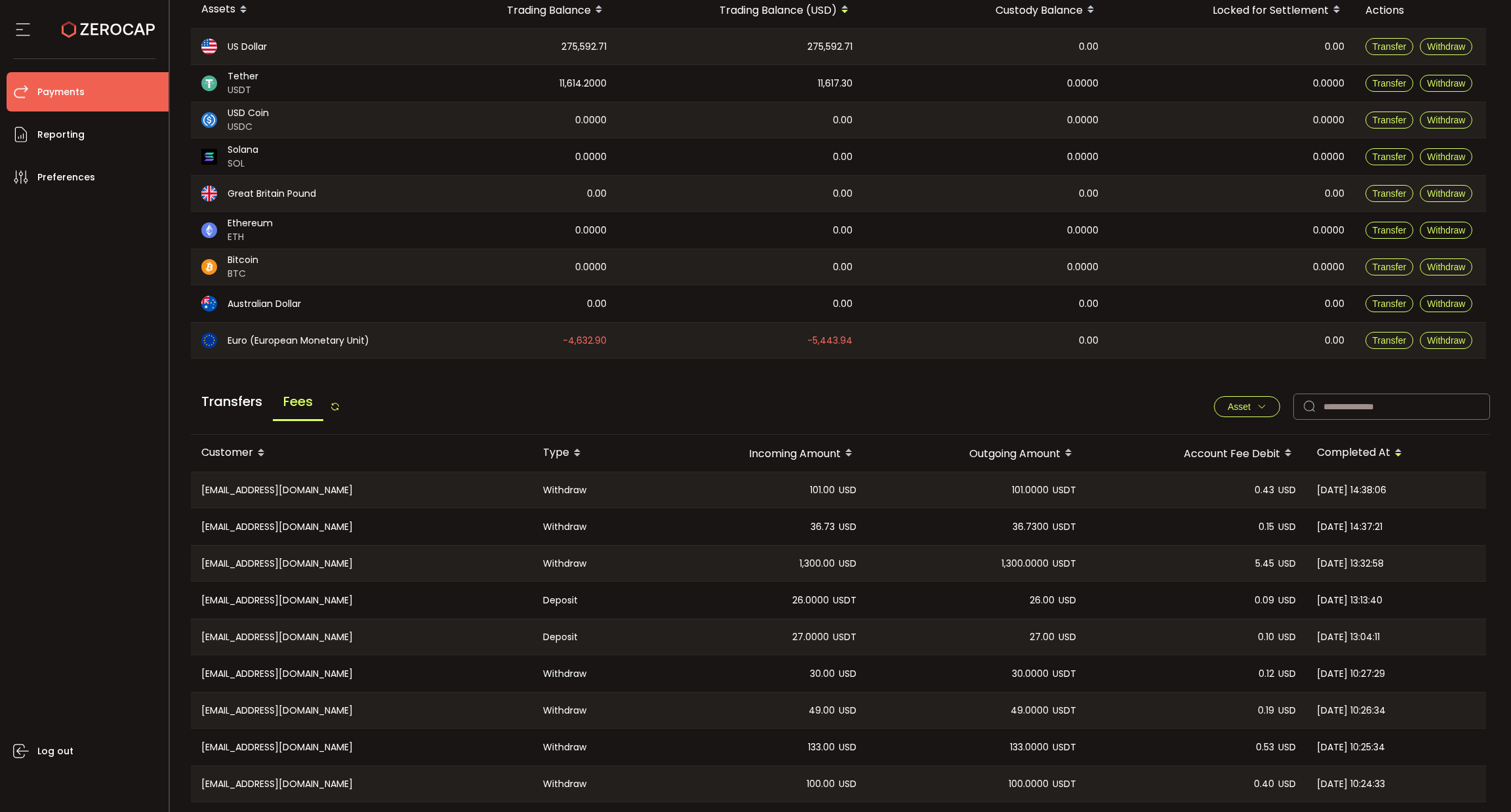
scroll to position [247, 0]
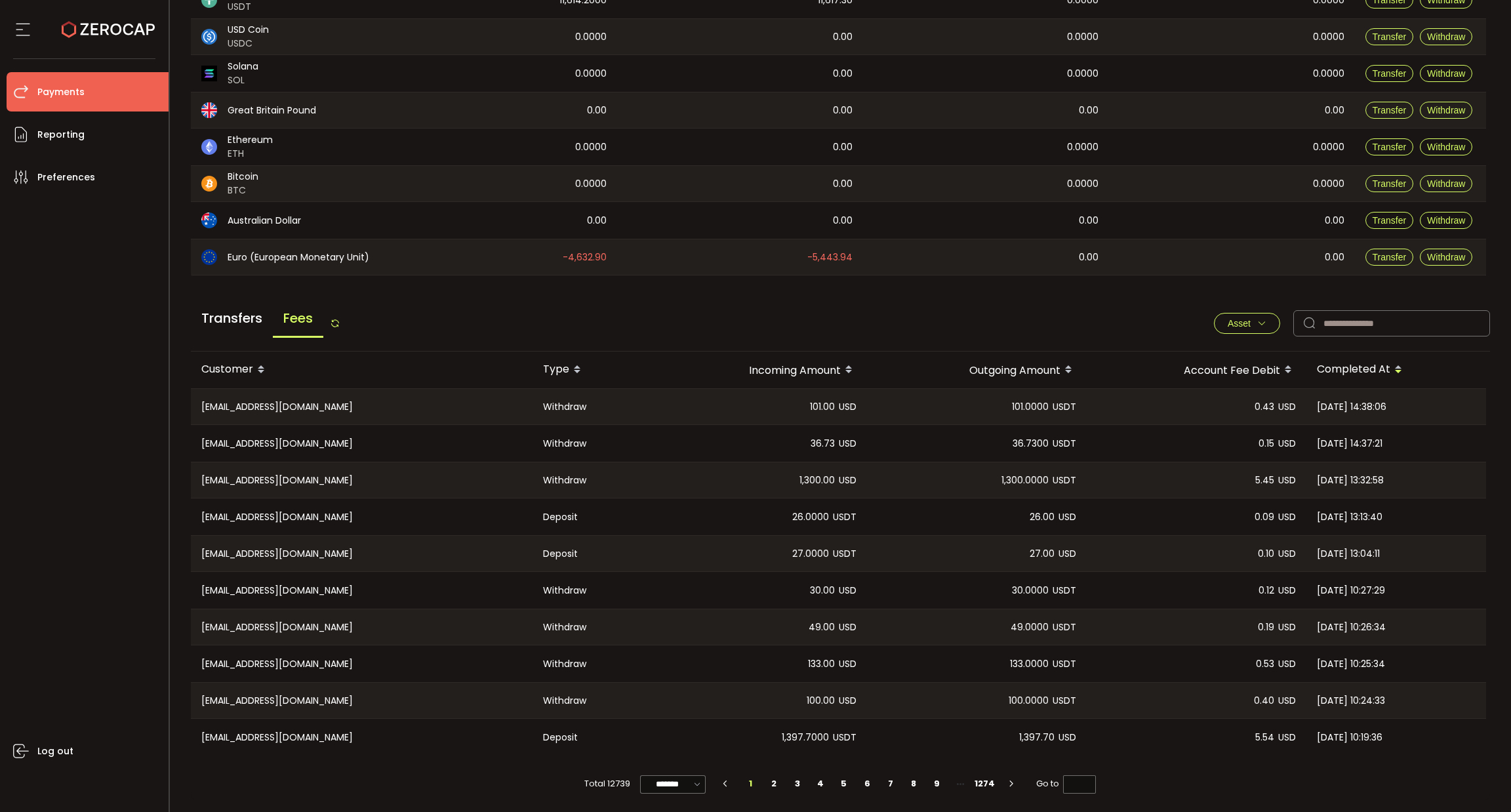
click at [238, 315] on span "Transfers" at bounding box center [232, 318] width 82 height 35
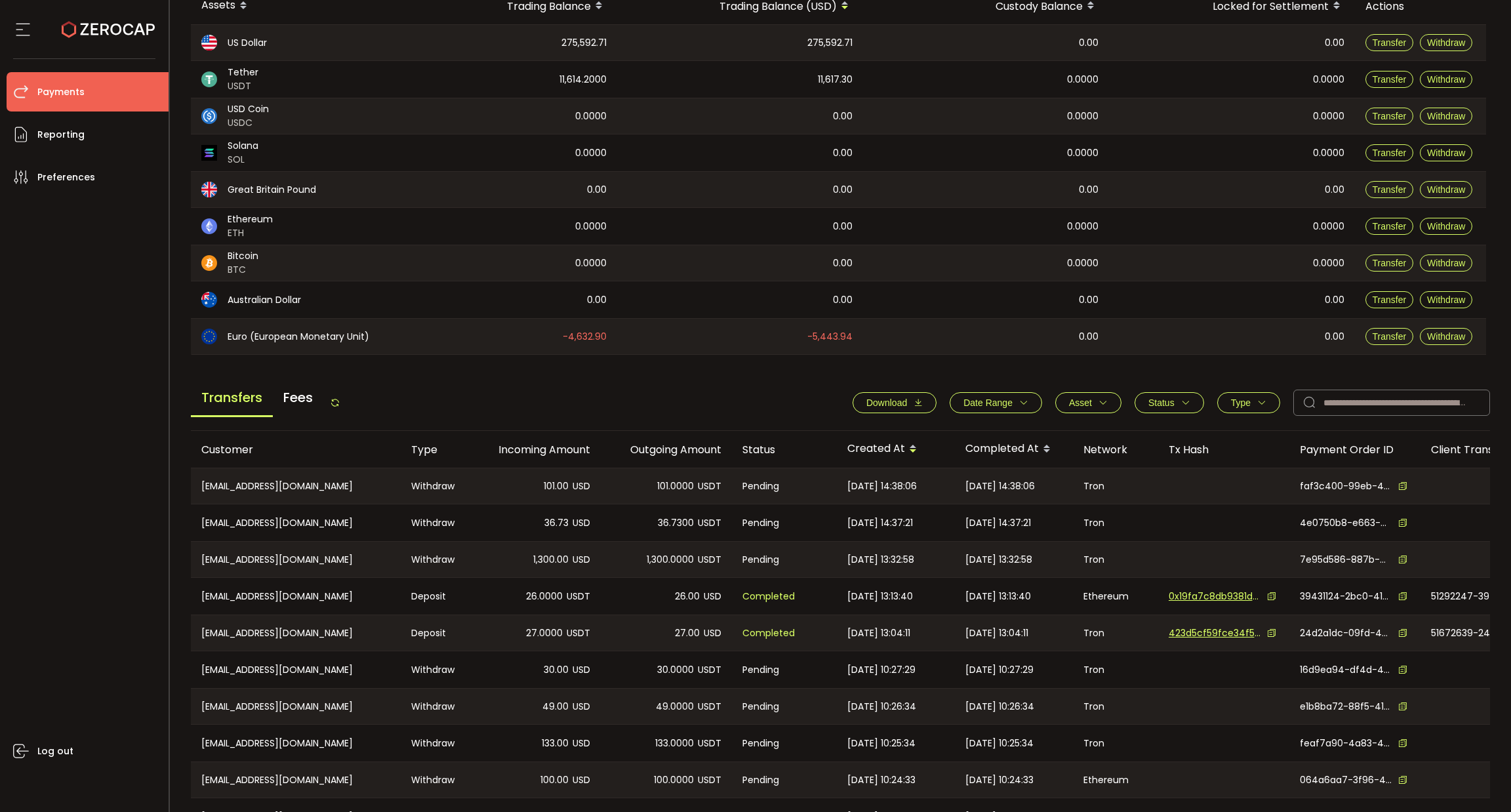
scroll to position [250, 0]
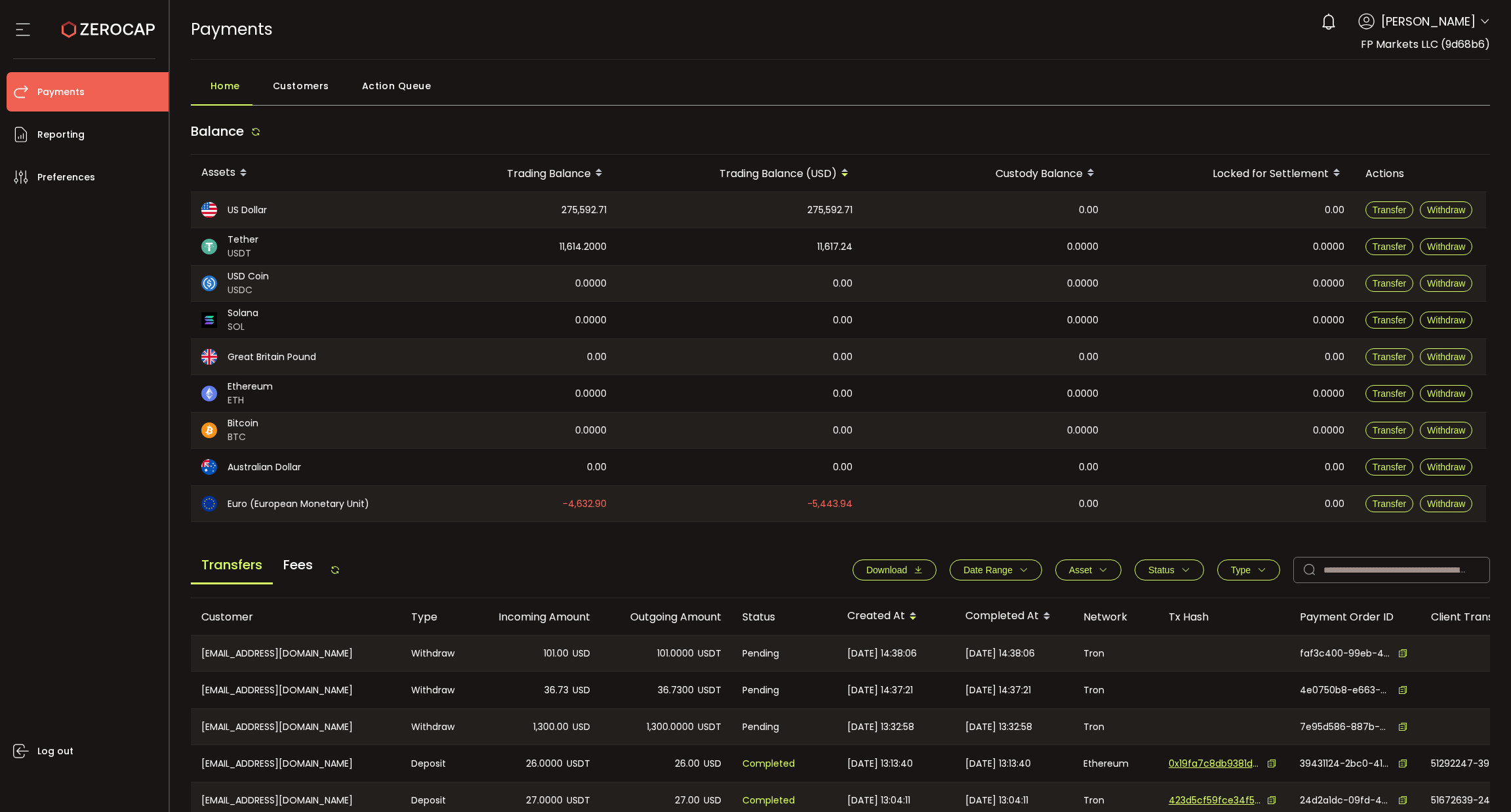
click at [1457, 16] on span "[PERSON_NAME]" at bounding box center [1428, 20] width 94 height 18
click at [1473, 21] on div "0 Sandrine Zawadzki Account FP Markets LLC (9d68b6) Preferences Reporting Help …" at bounding box center [1402, 21] width 176 height 29
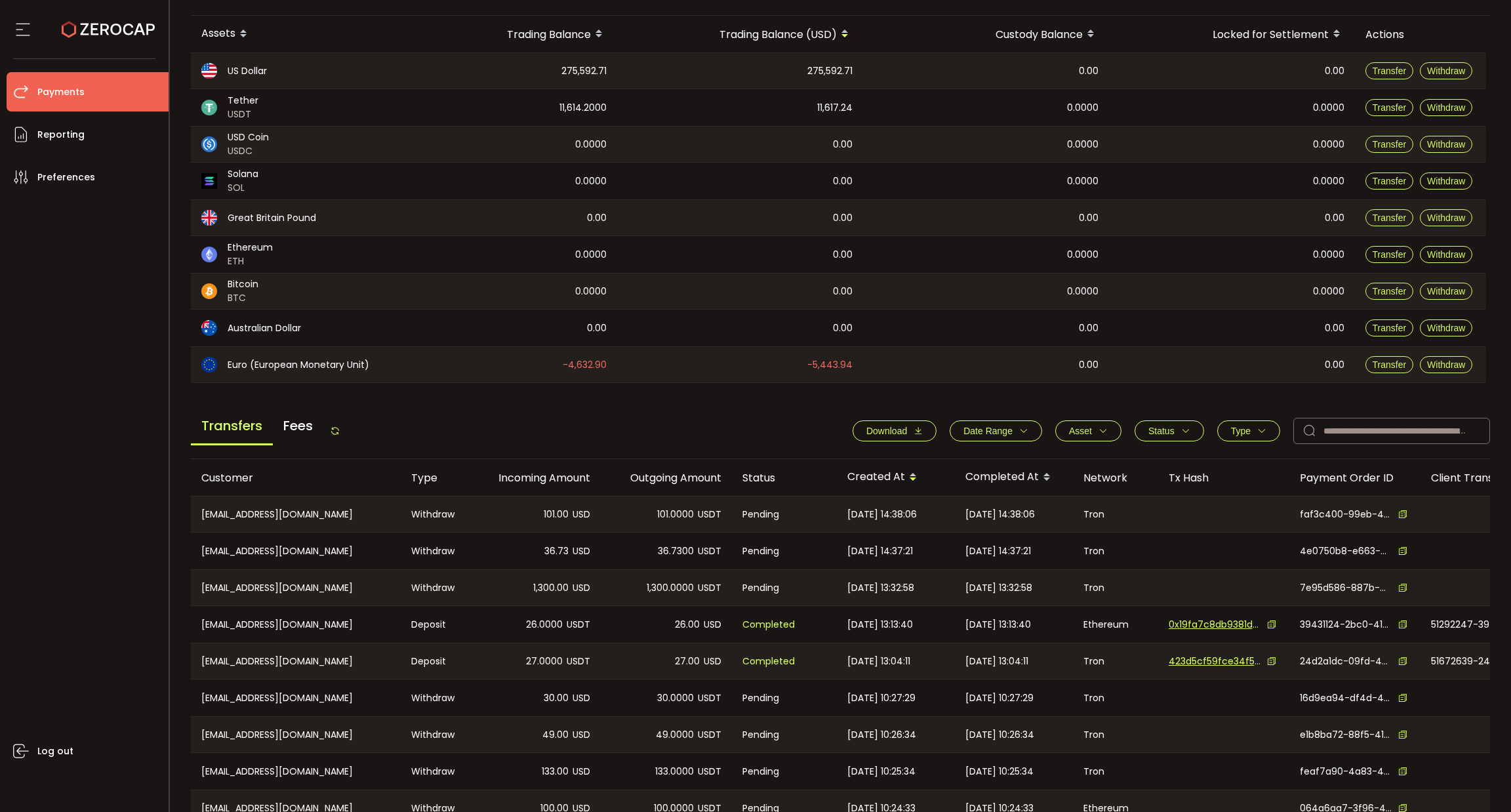
scroll to position [250, 0]
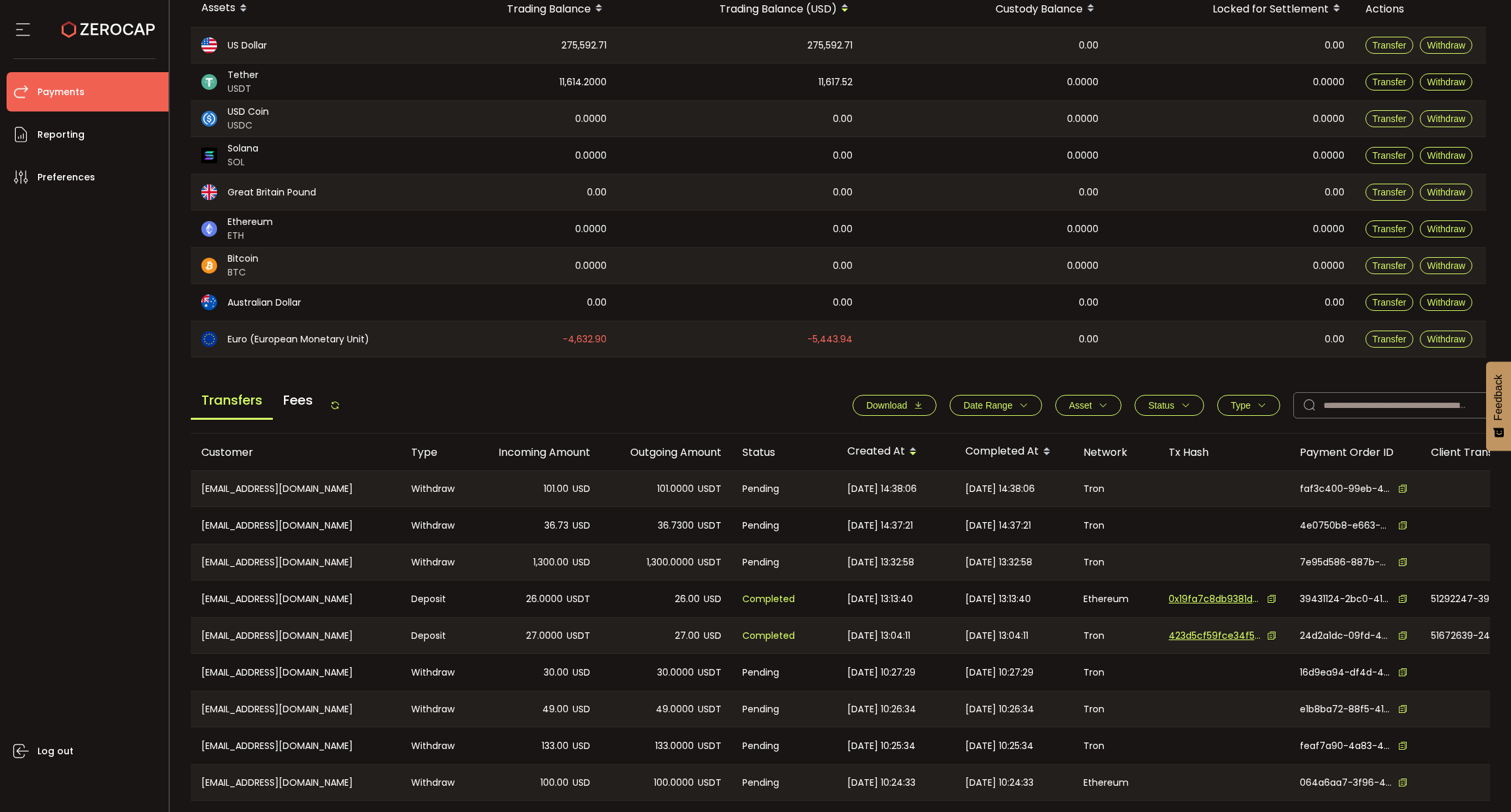
scroll to position [250, 0]
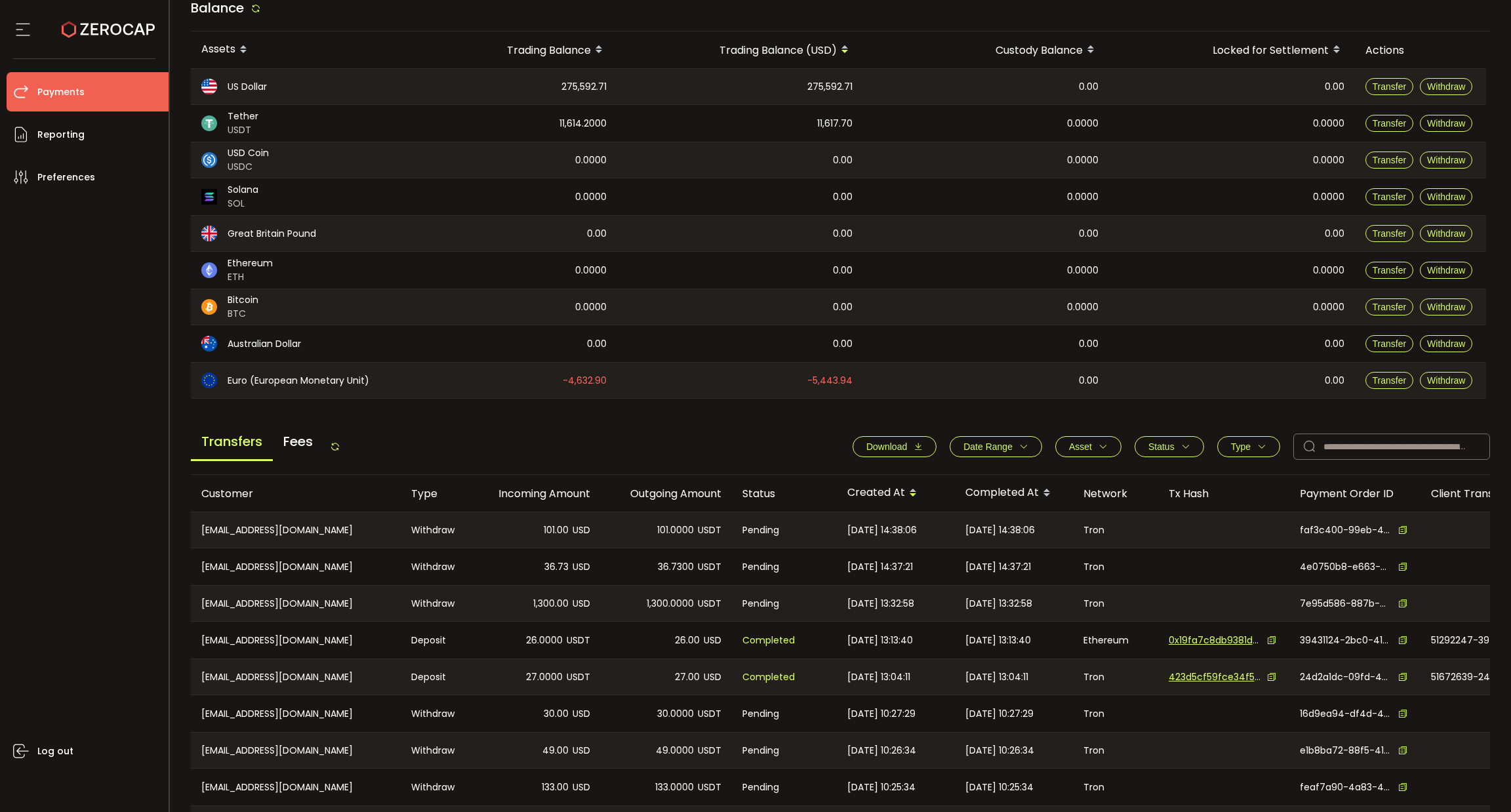
scroll to position [250, 0]
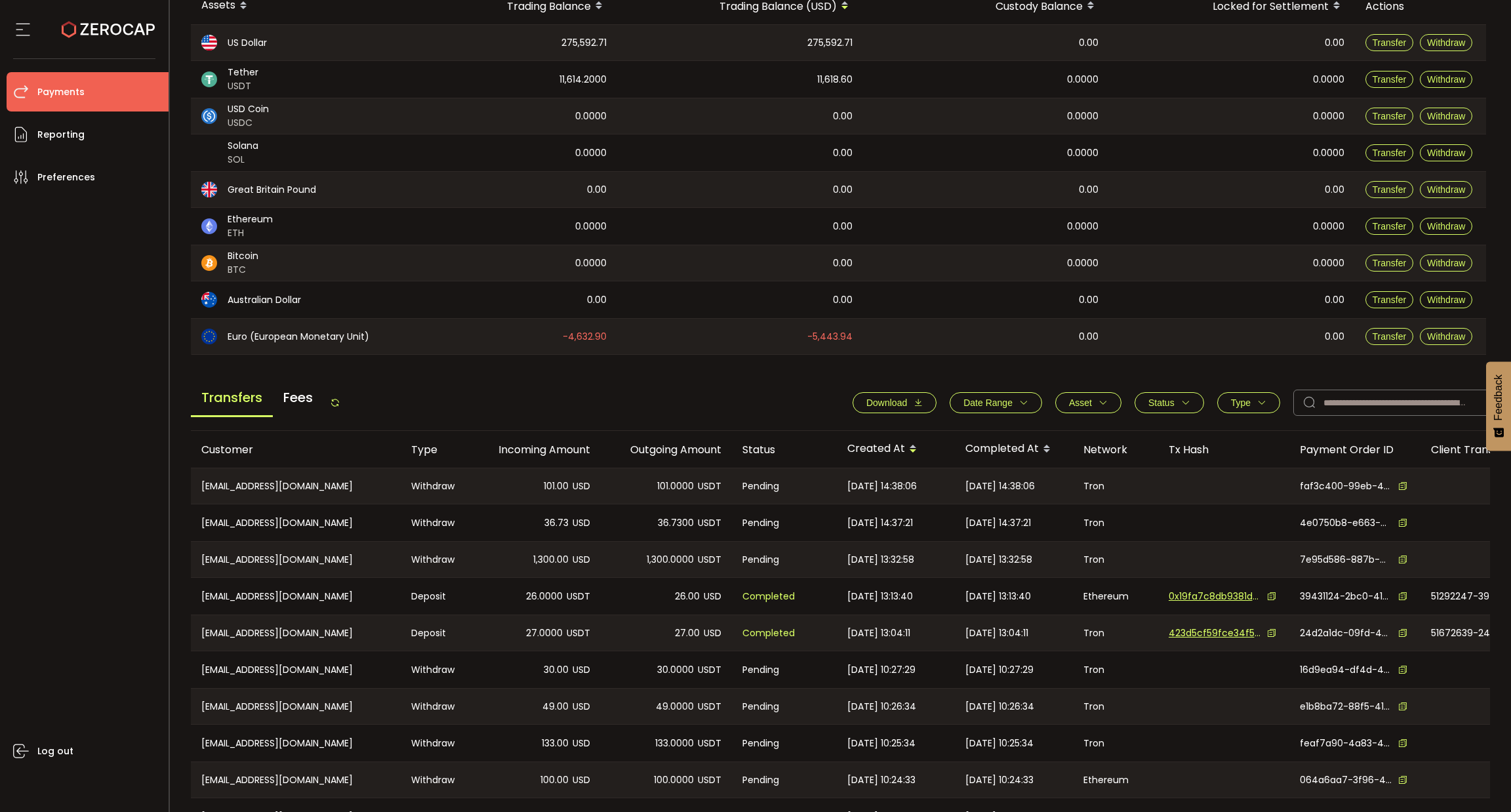
scroll to position [250, 0]
